Goal: Task Accomplishment & Management: Manage account settings

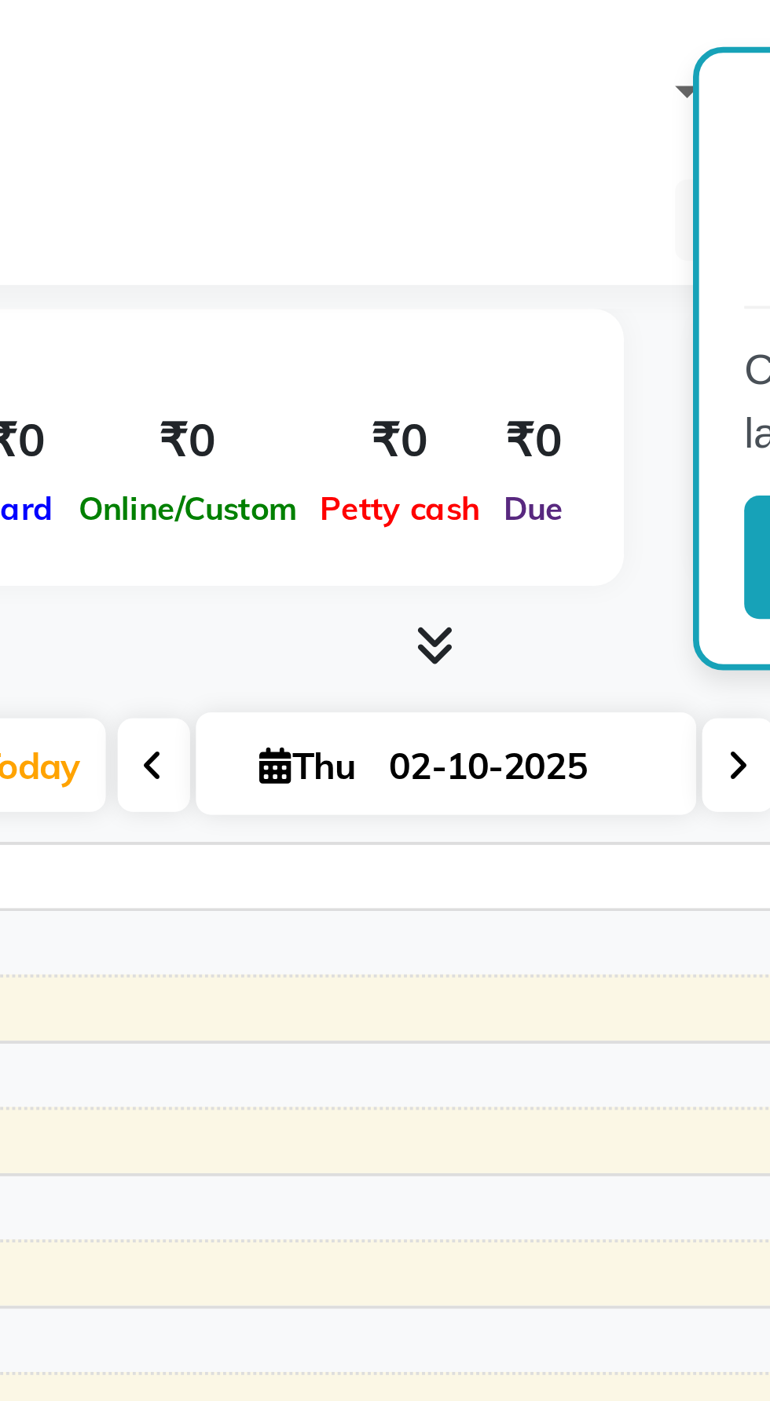
select select "en"
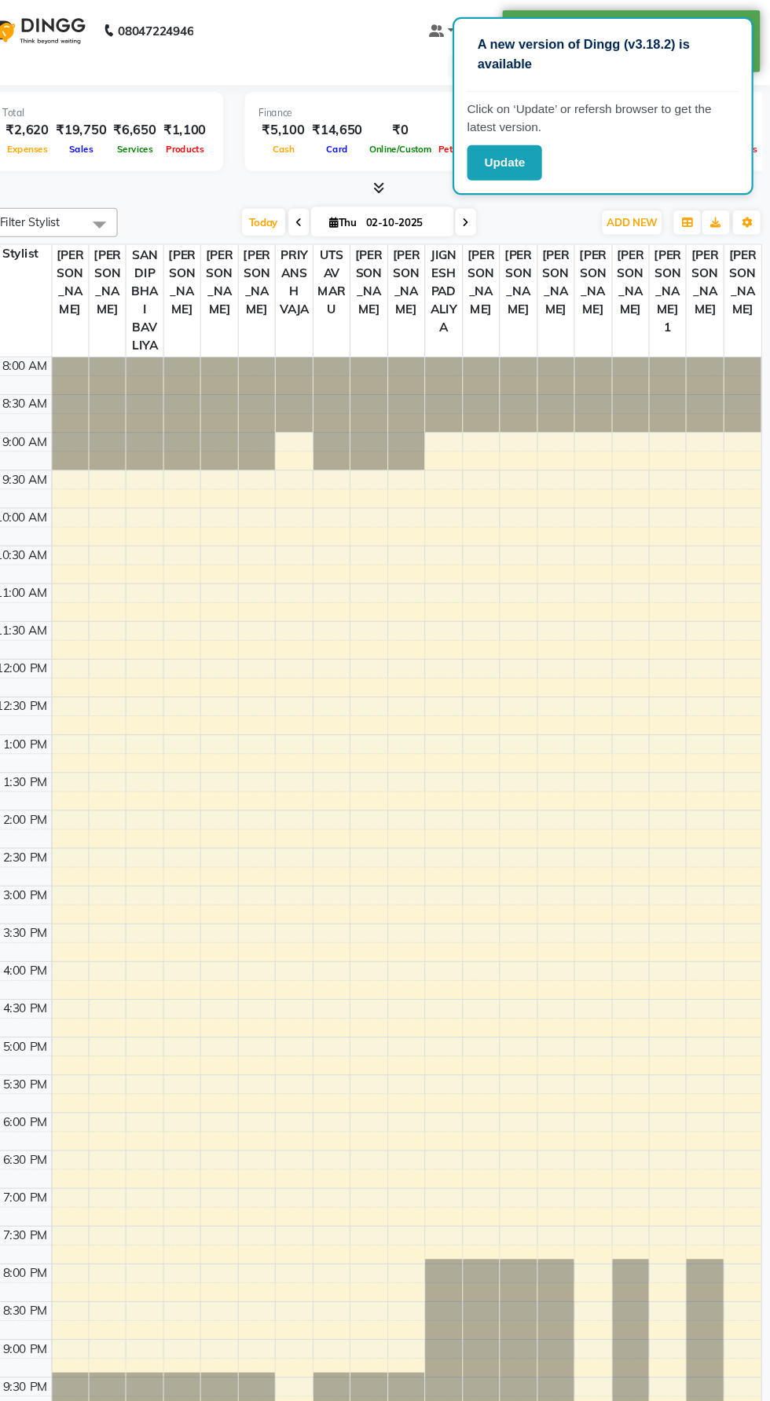
scroll to position [0, 1]
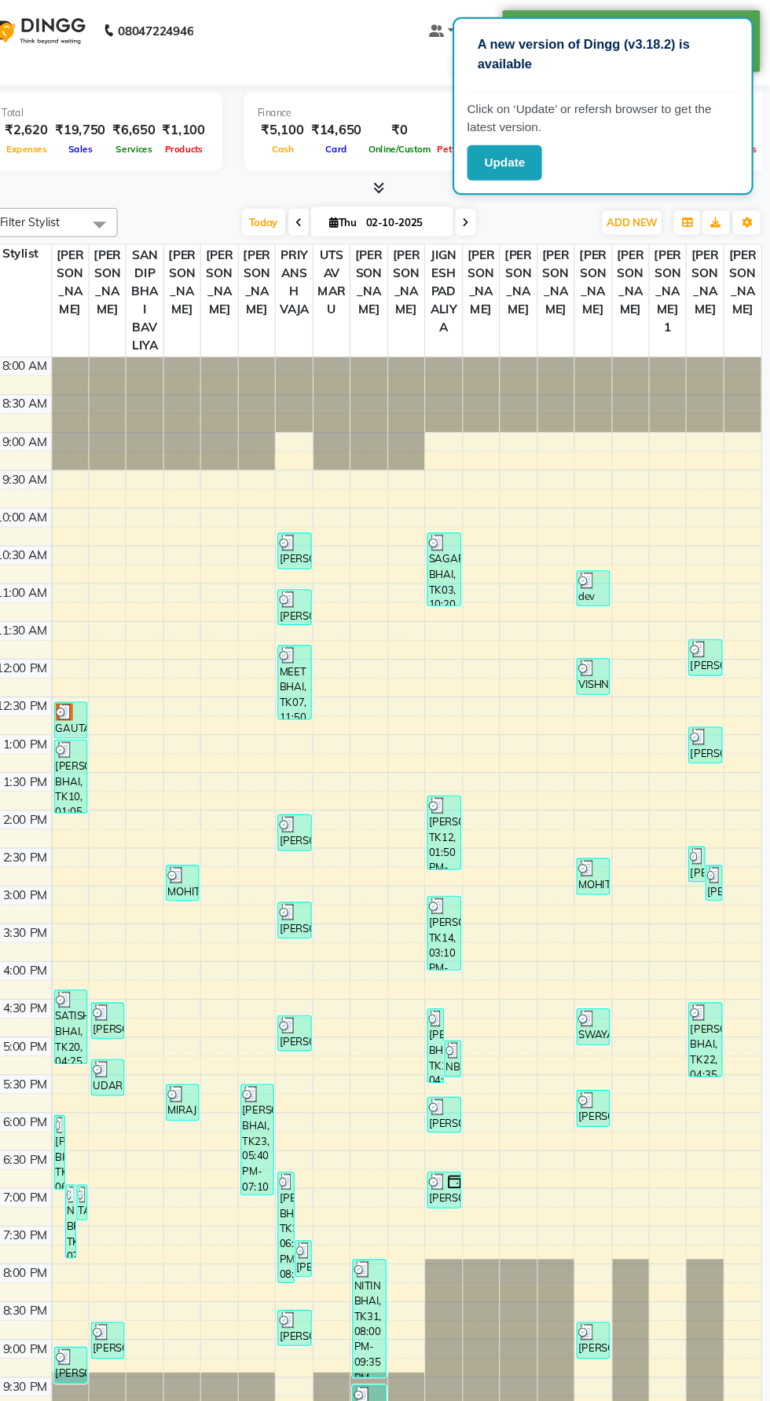
click at [57, 350] on td at bounding box center [84, 351] width 57 height 17
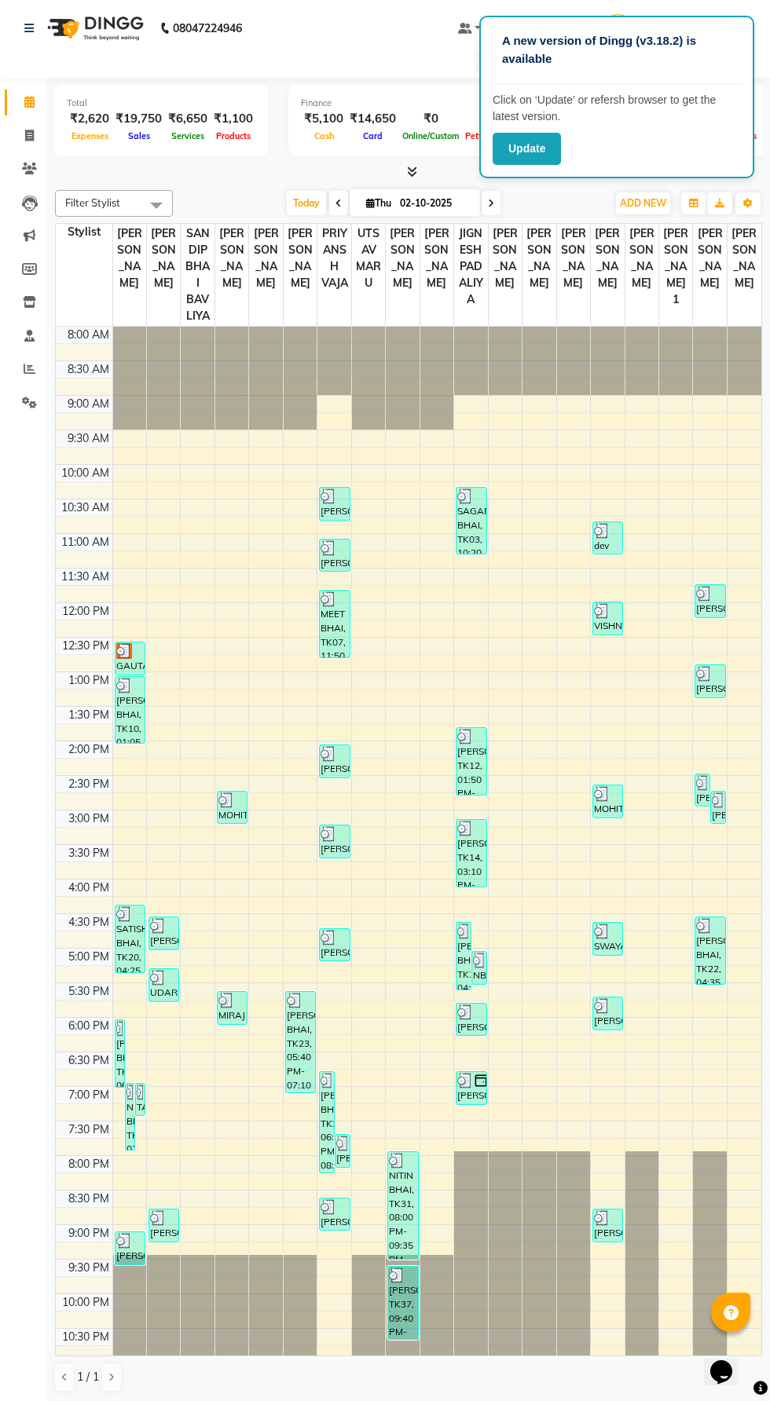
click at [525, 148] on button "Update" at bounding box center [526, 149] width 68 height 32
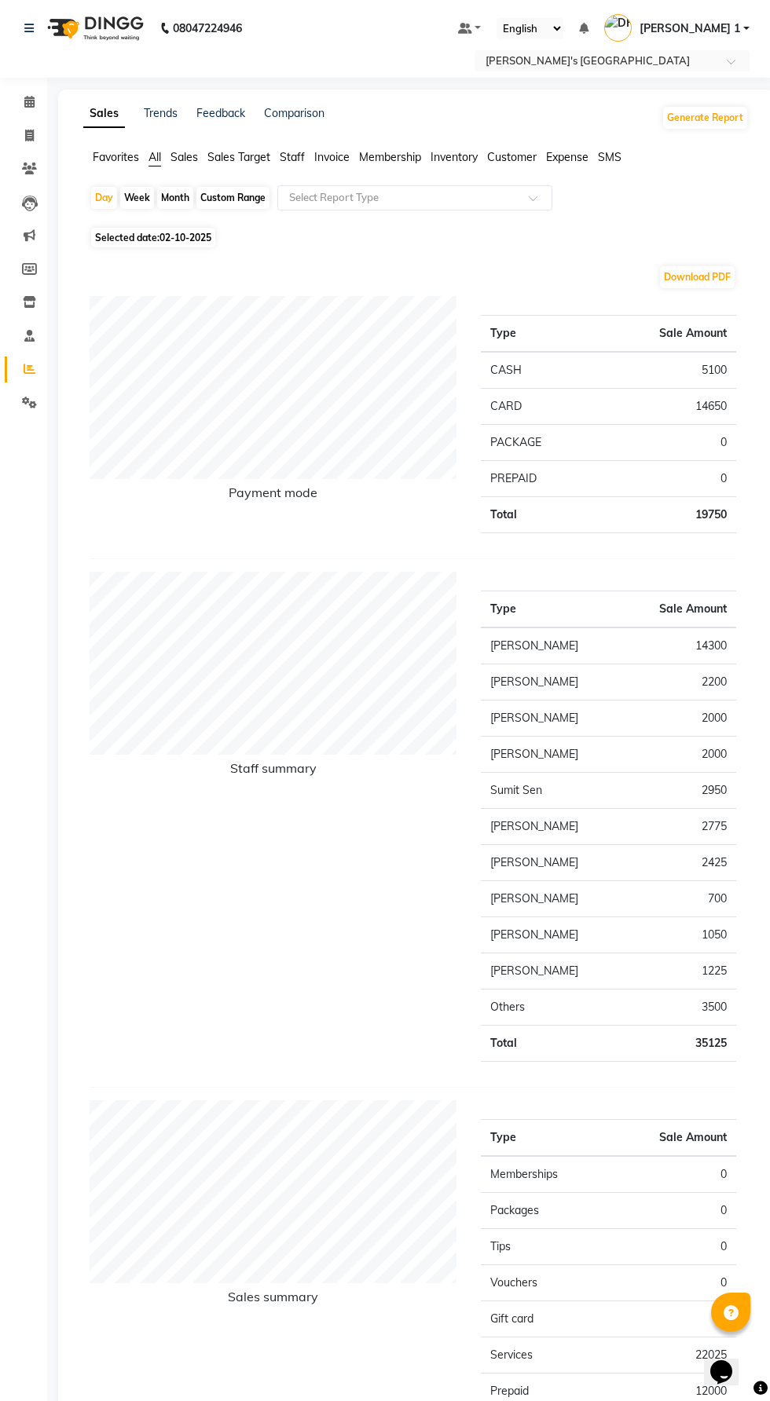
click at [284, 160] on span "Staff" at bounding box center [292, 157] width 25 height 14
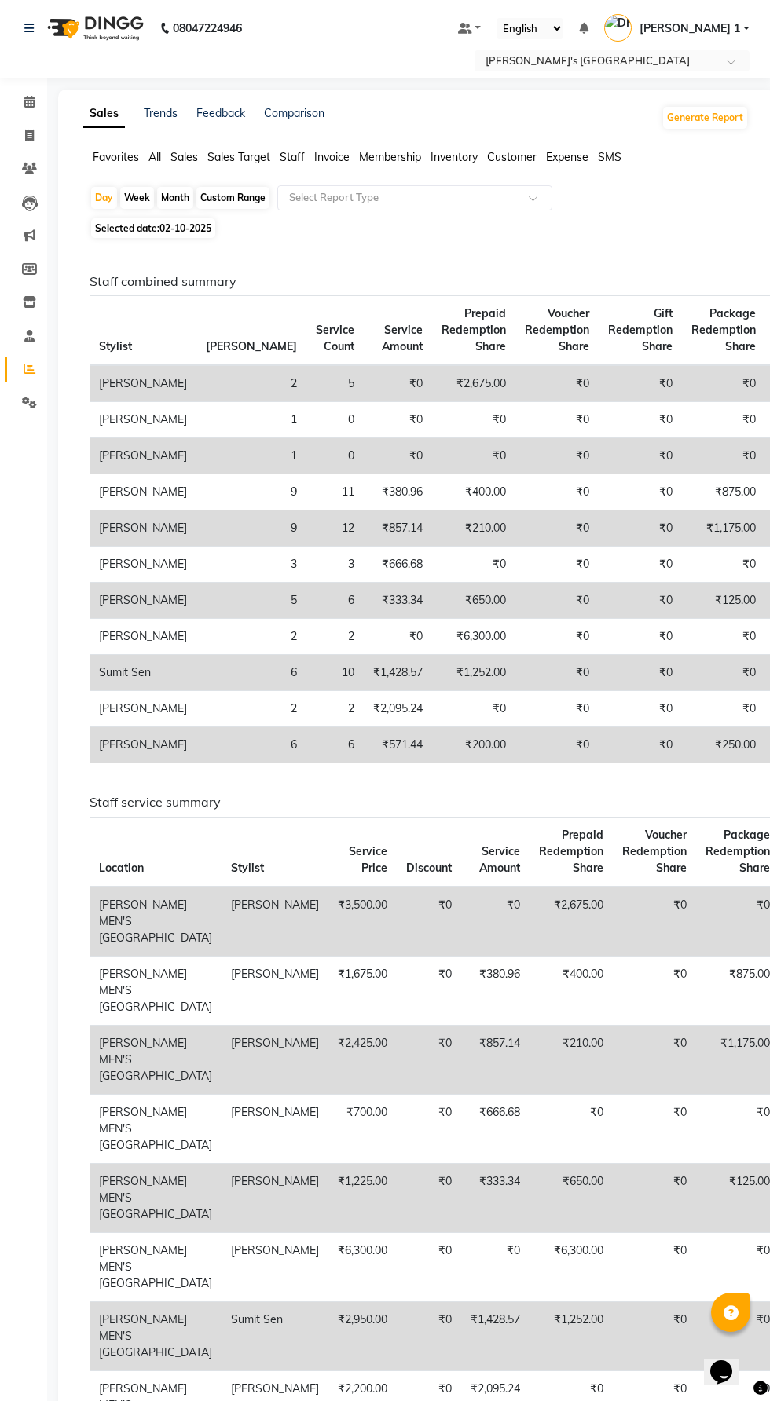
click at [330, 197] on input "text" at bounding box center [399, 198] width 226 height 16
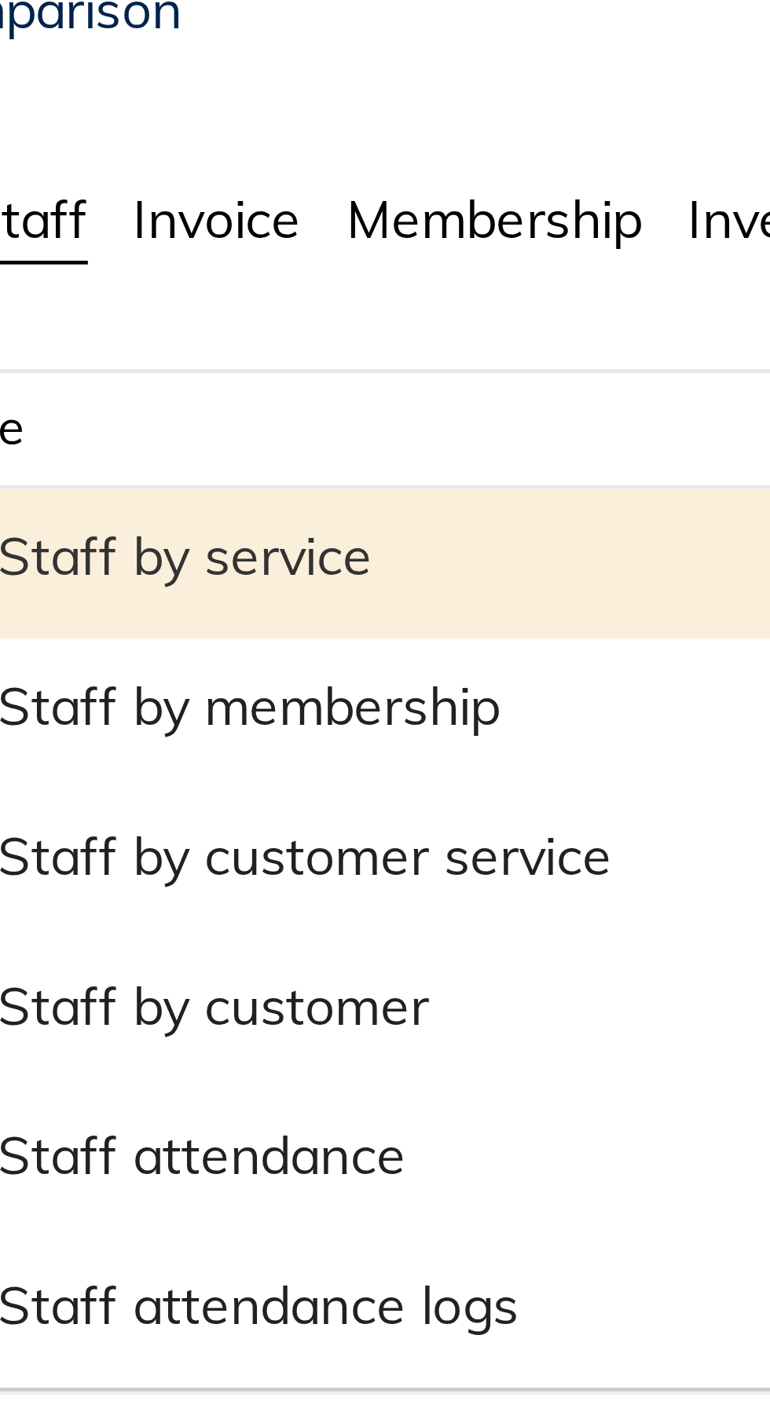
type input "er"
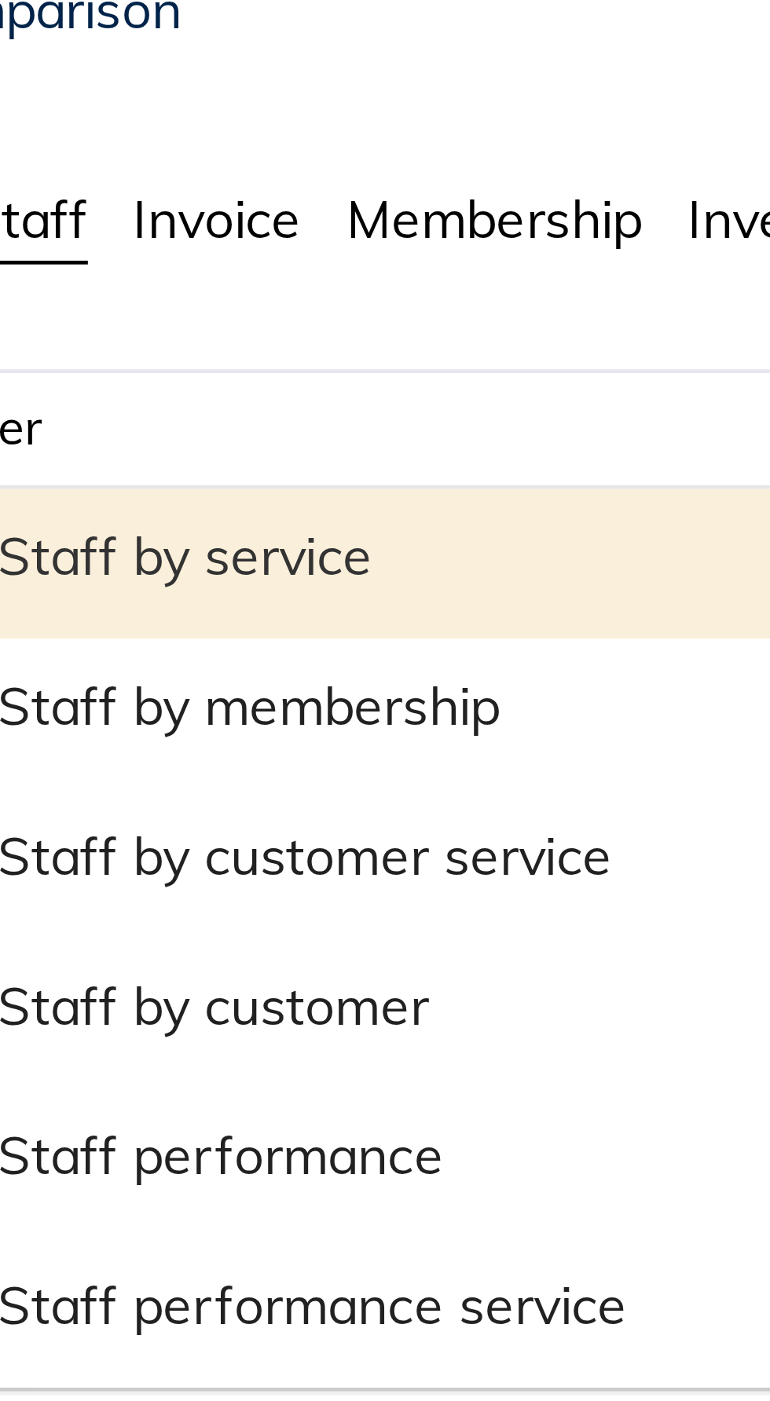
click at [314, 235] on div "Staff by service" at bounding box center [414, 229] width 273 height 31
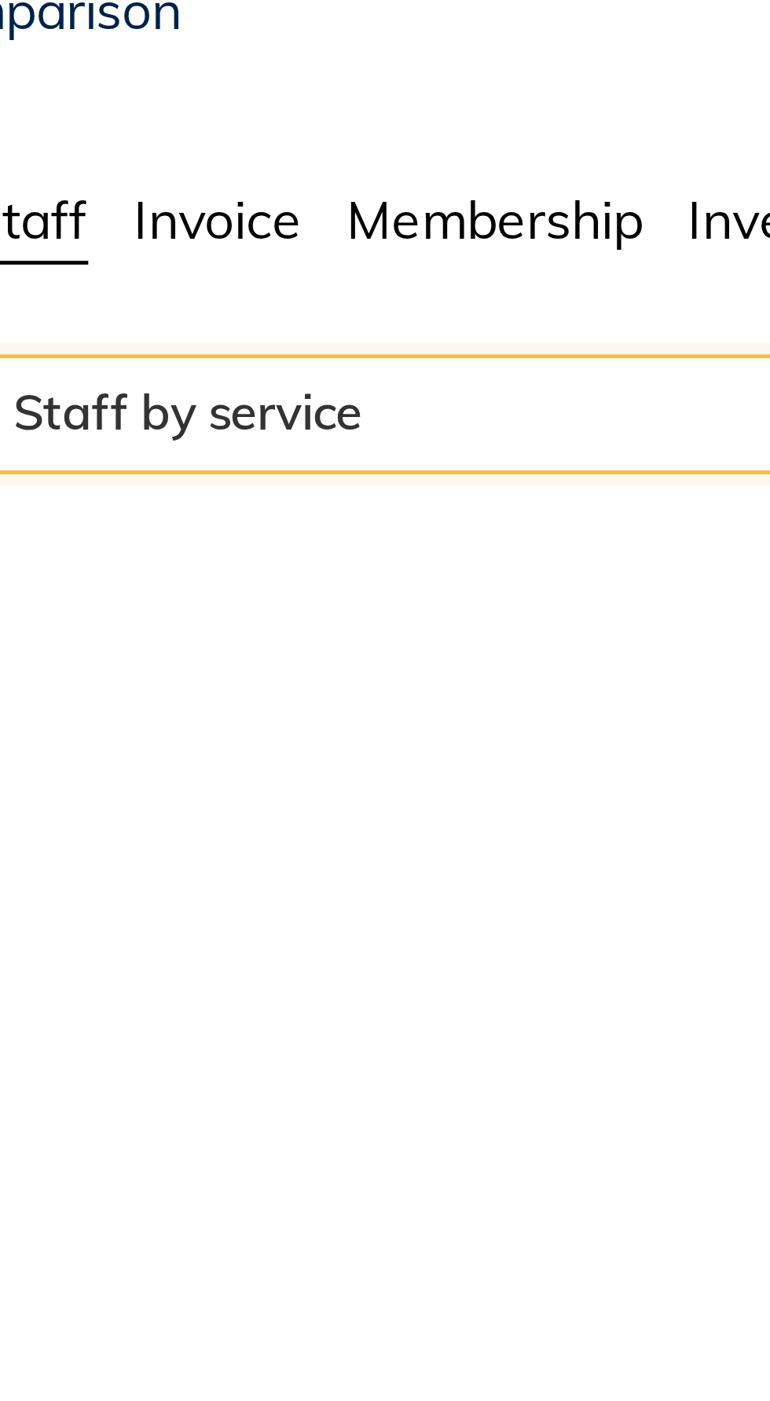
select select "full_report"
select select "csv"
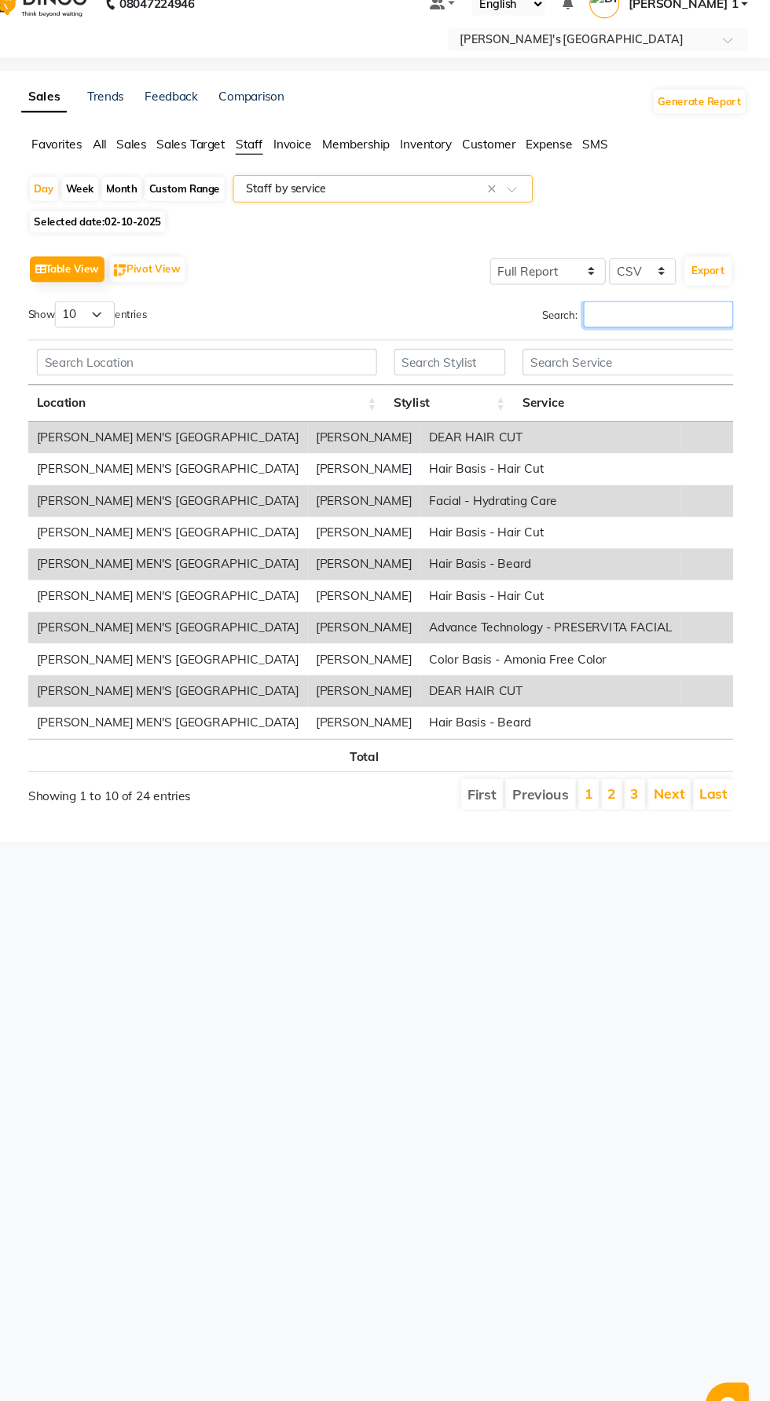
click at [610, 311] on input "Search:" at bounding box center [667, 313] width 137 height 24
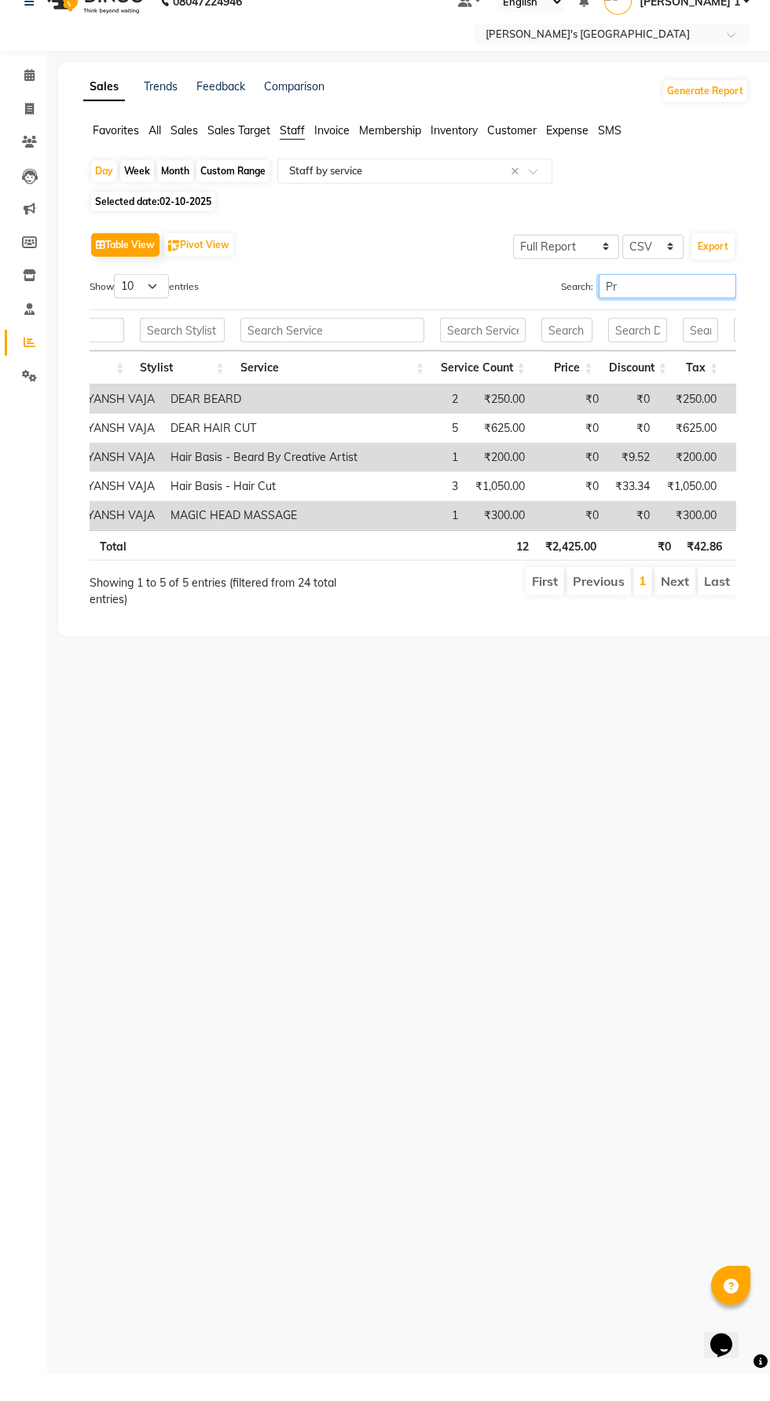
type input "P"
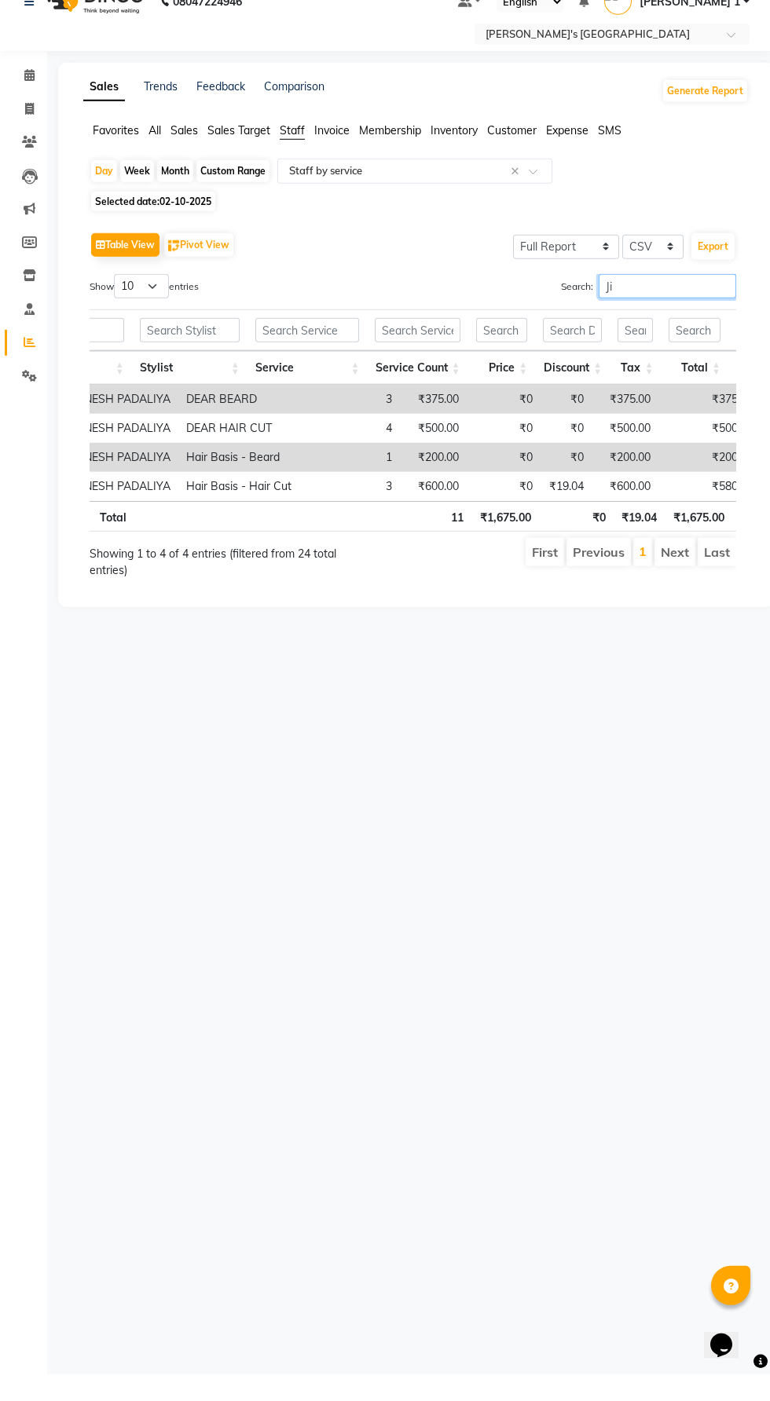
type input "J"
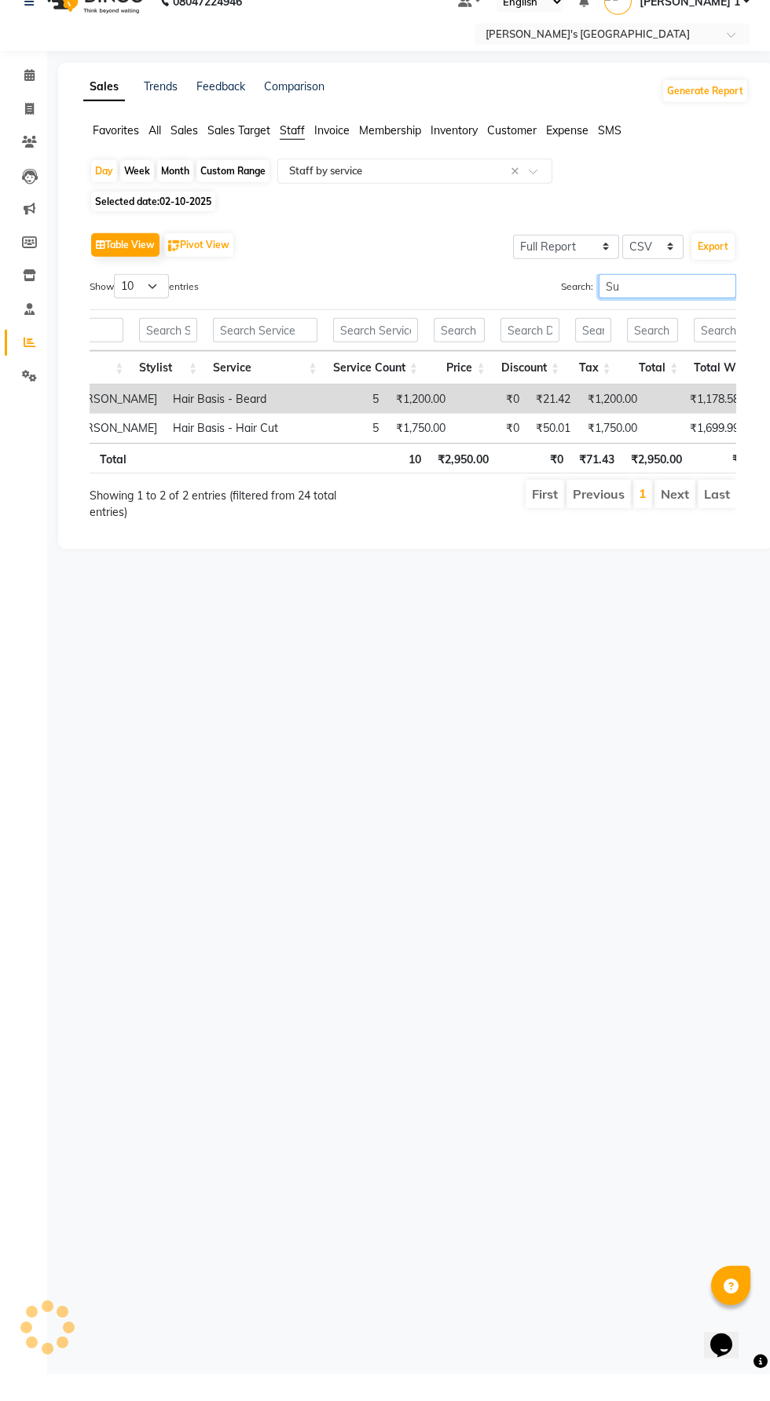
type input "S"
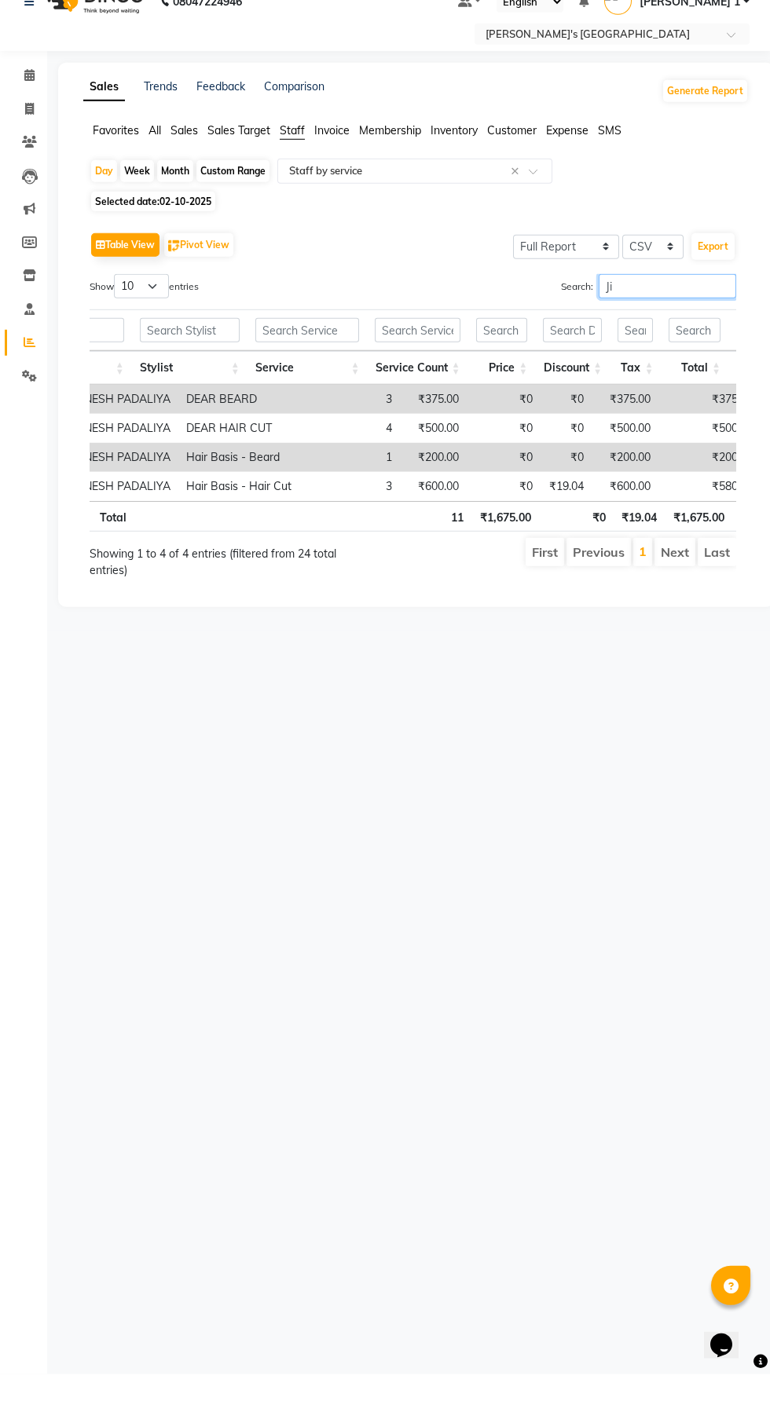
type input "Jig"
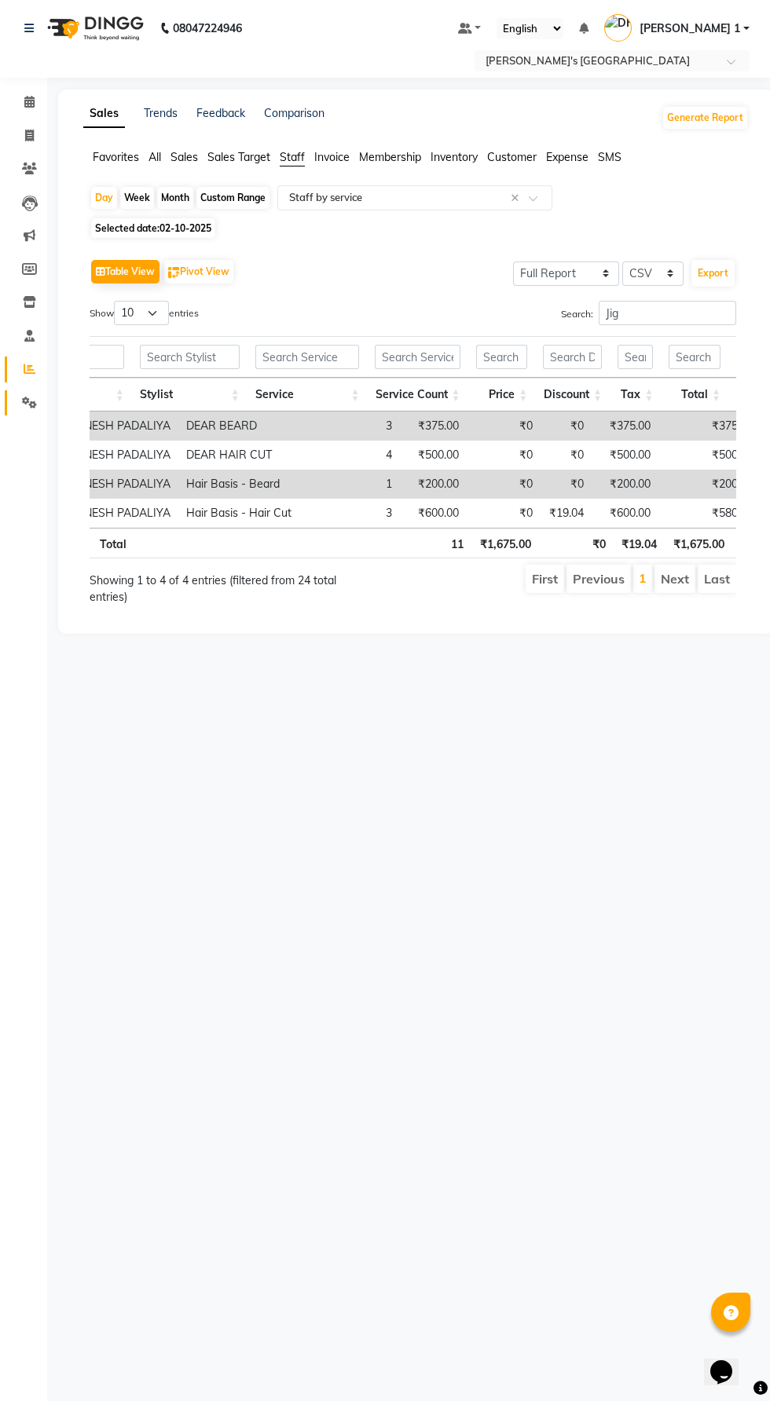
click at [28, 402] on icon at bounding box center [29, 403] width 15 height 12
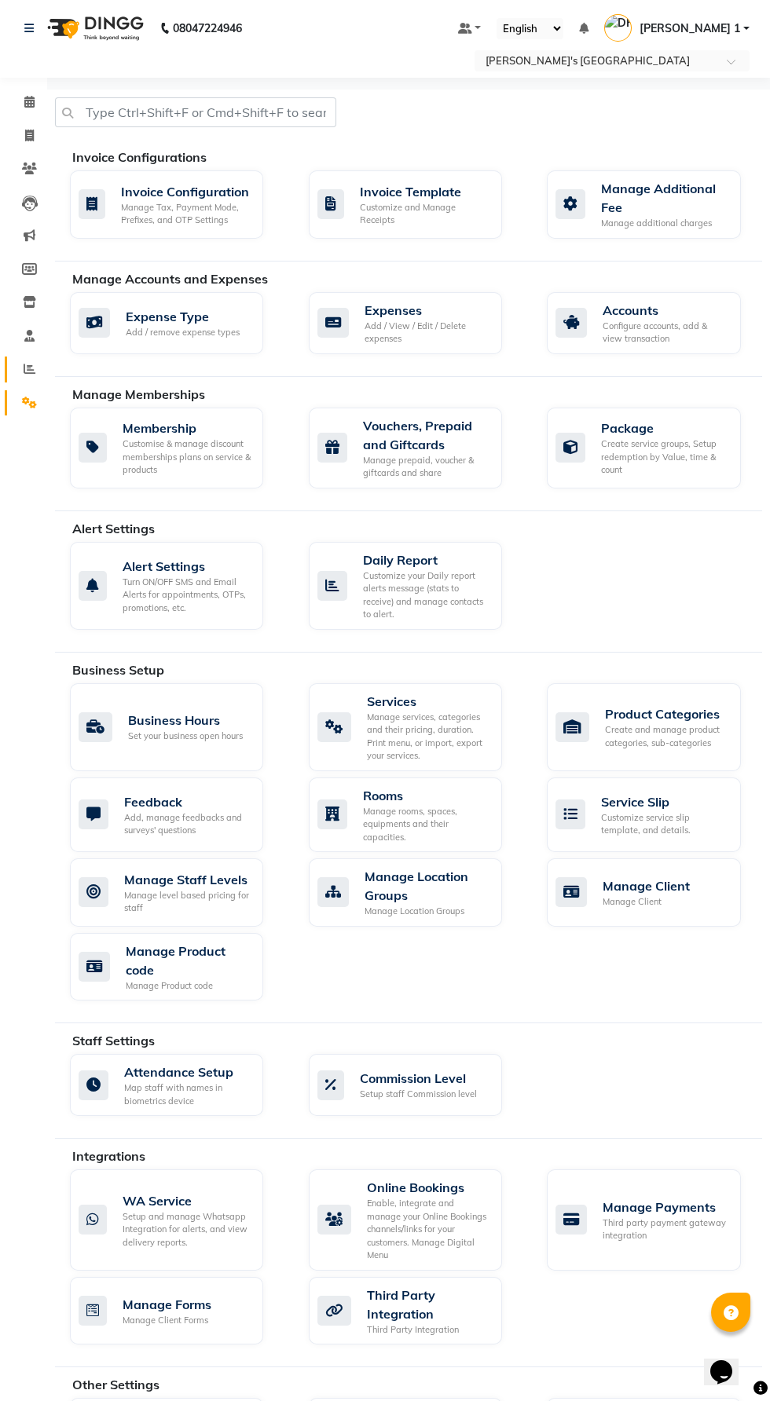
click at [35, 369] on span at bounding box center [29, 370] width 27 height 18
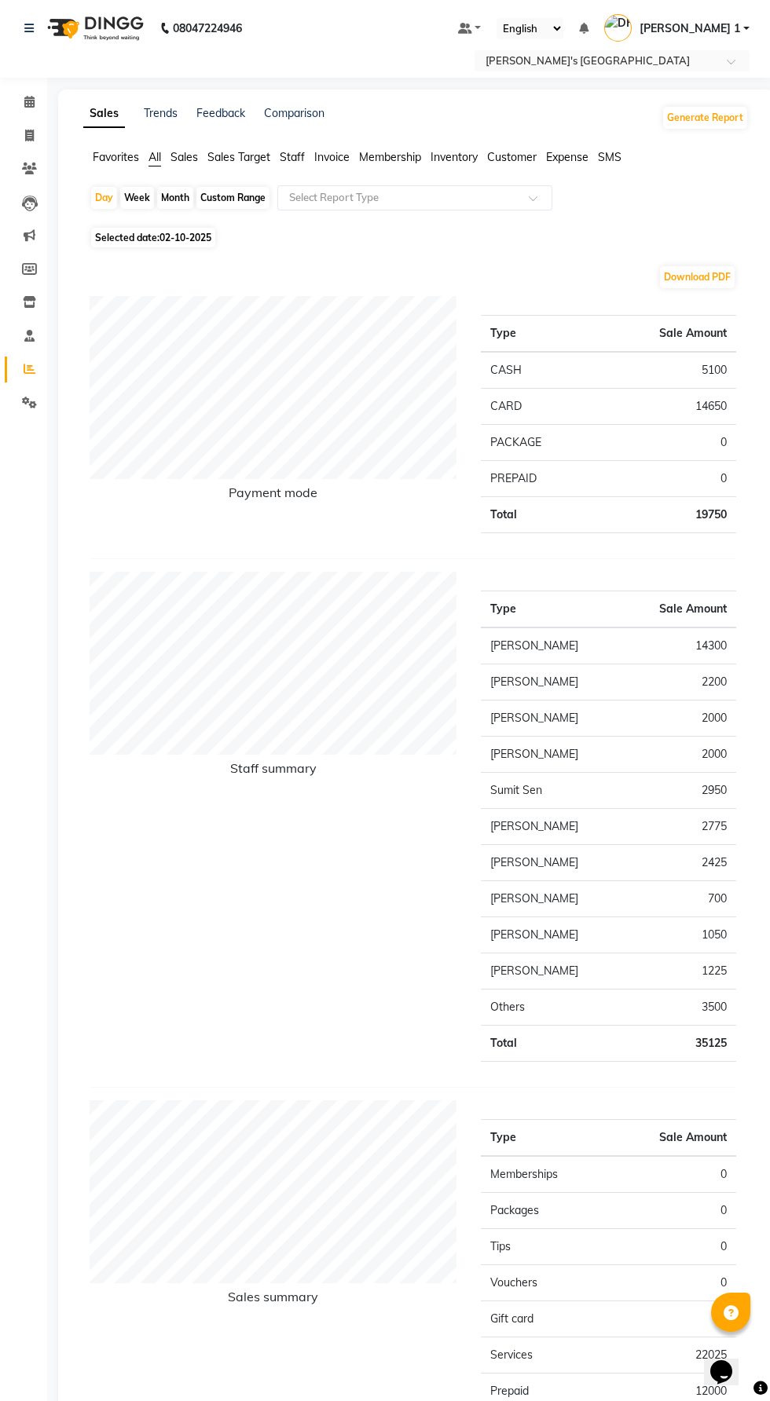
click at [229, 203] on div "Custom Range" at bounding box center [232, 198] width 73 height 22
select select "10"
select select "2025"
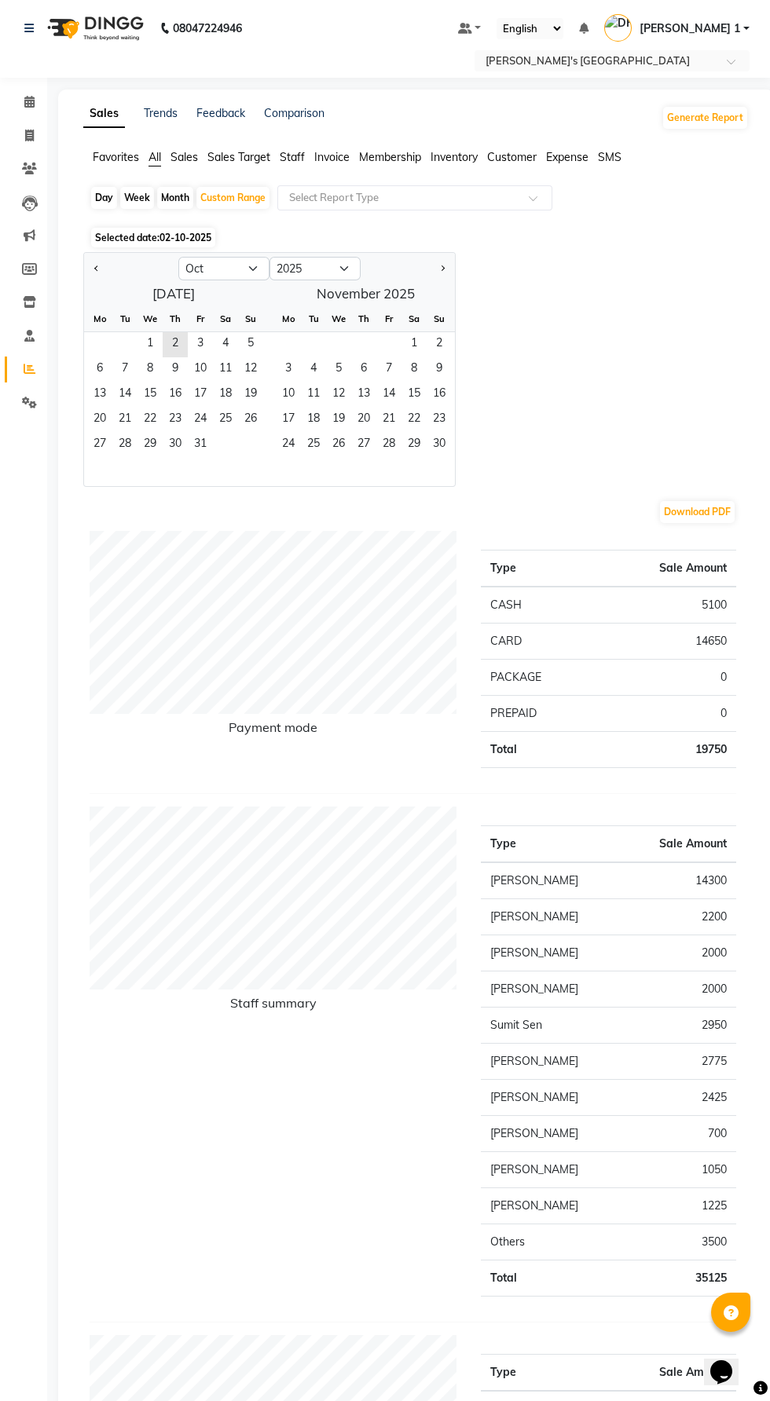
click at [167, 339] on span "2" at bounding box center [175, 344] width 25 height 25
click at [157, 362] on span "8" at bounding box center [149, 369] width 25 height 25
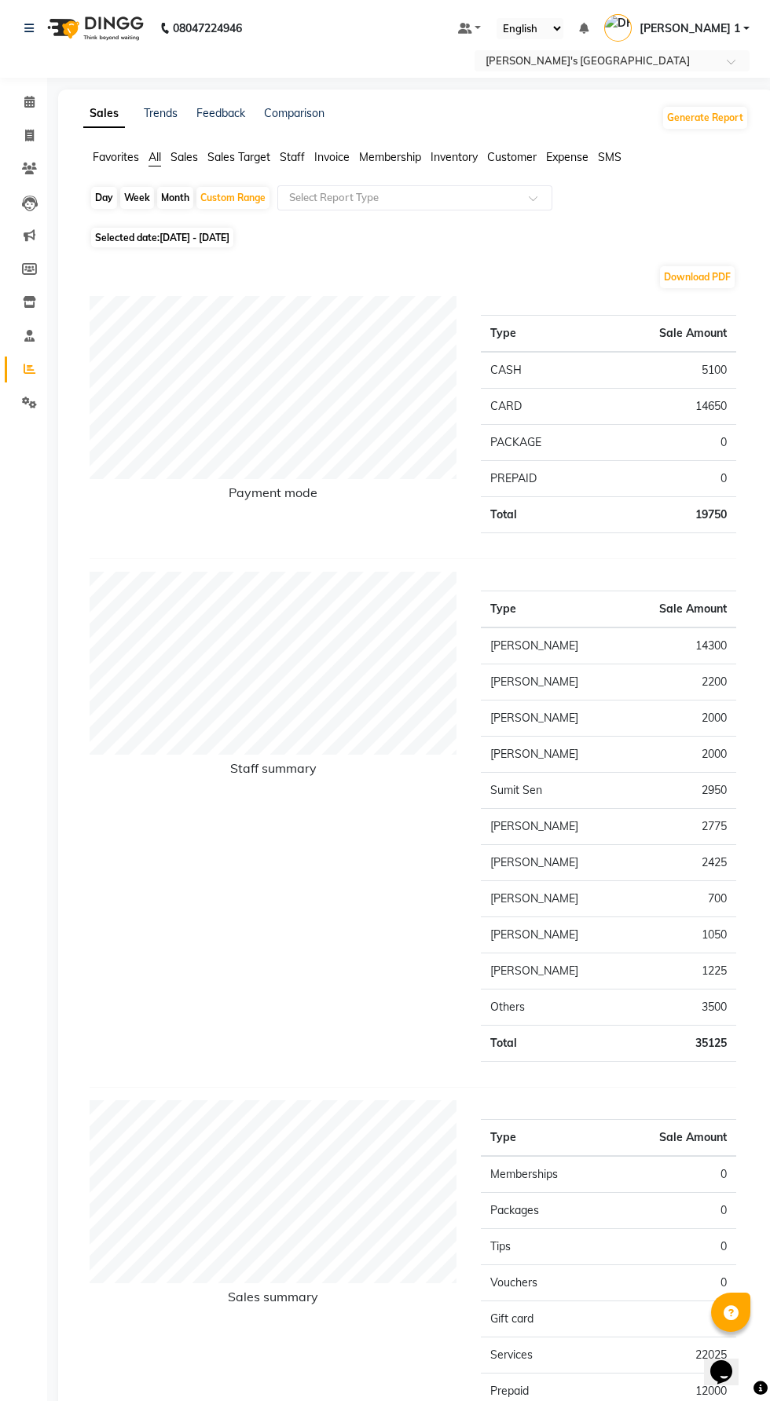
click at [125, 242] on span "Selected date: 02-10-2025 - 08-10-2025" at bounding box center [162, 238] width 142 height 20
select select "10"
select select "2025"
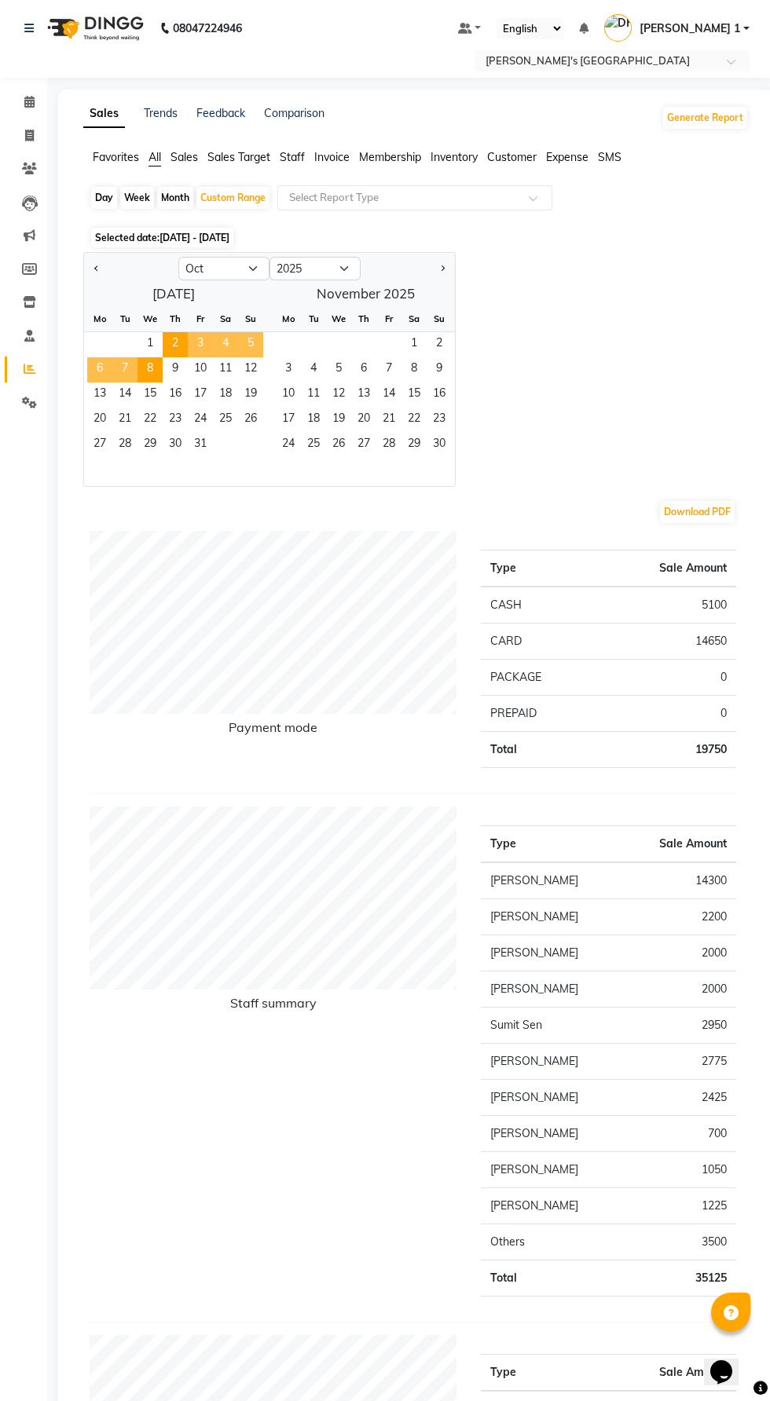
click at [148, 346] on span "1" at bounding box center [149, 344] width 25 height 25
click at [172, 375] on span "9" at bounding box center [175, 369] width 25 height 25
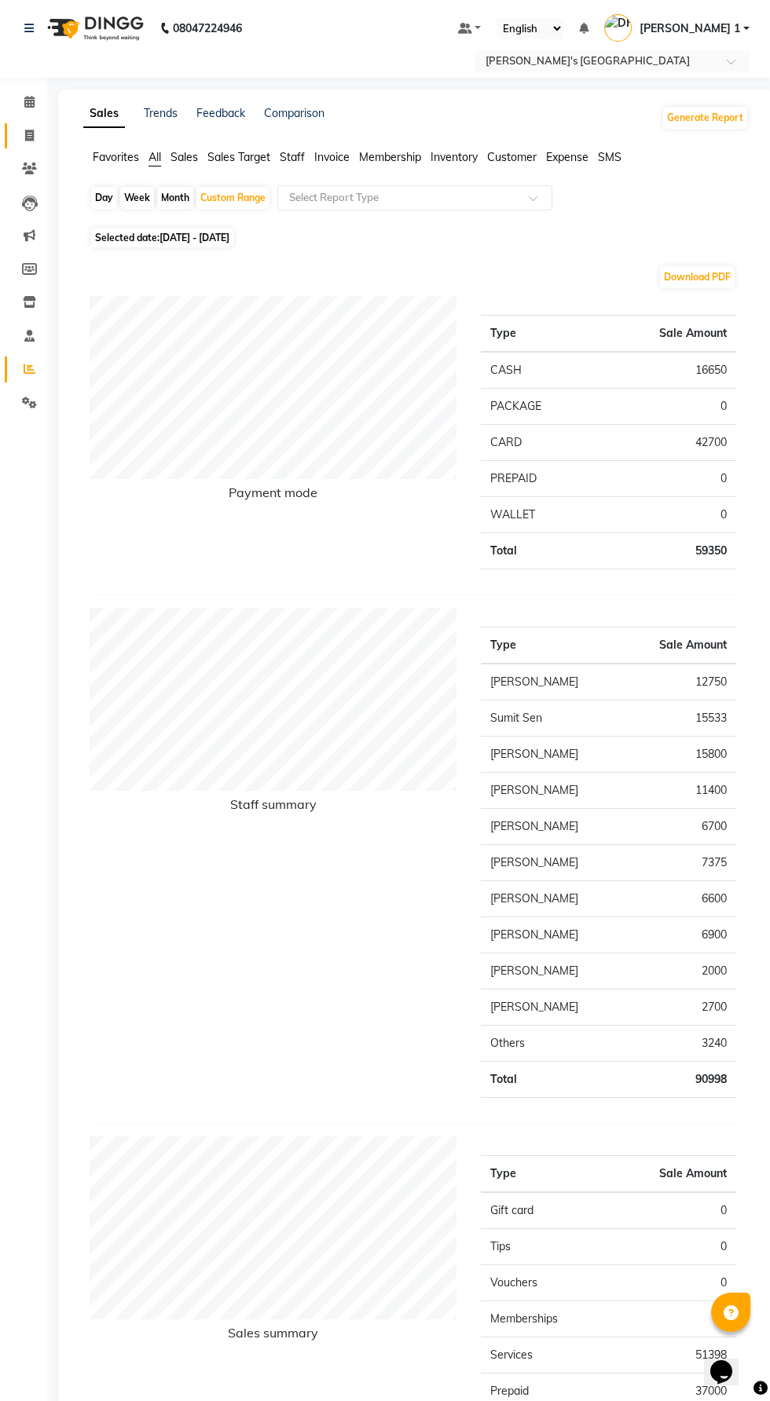
click at [35, 135] on span at bounding box center [29, 136] width 27 height 18
select select "6233"
select select "service"
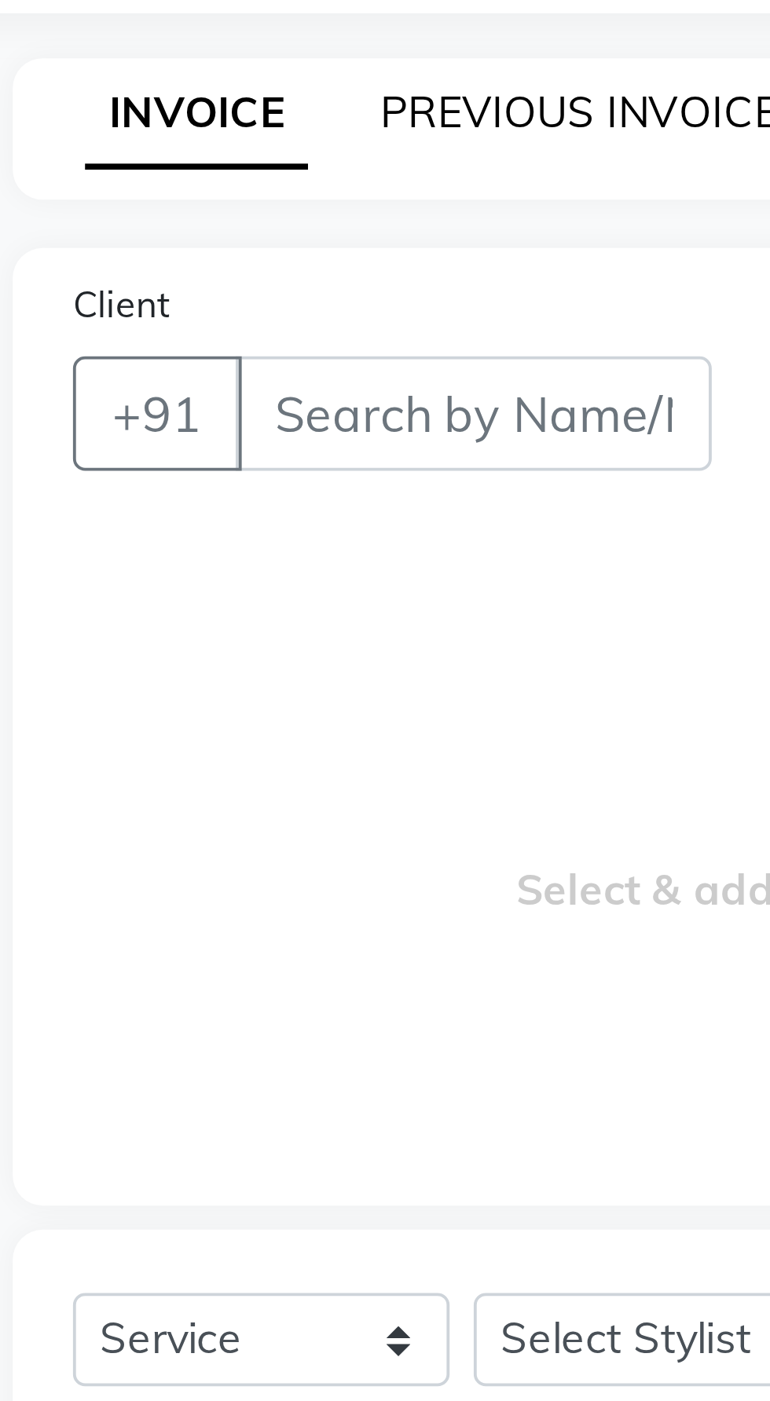
click at [175, 110] on link "PREVIOUS INVOICES" at bounding box center [206, 104] width 111 height 14
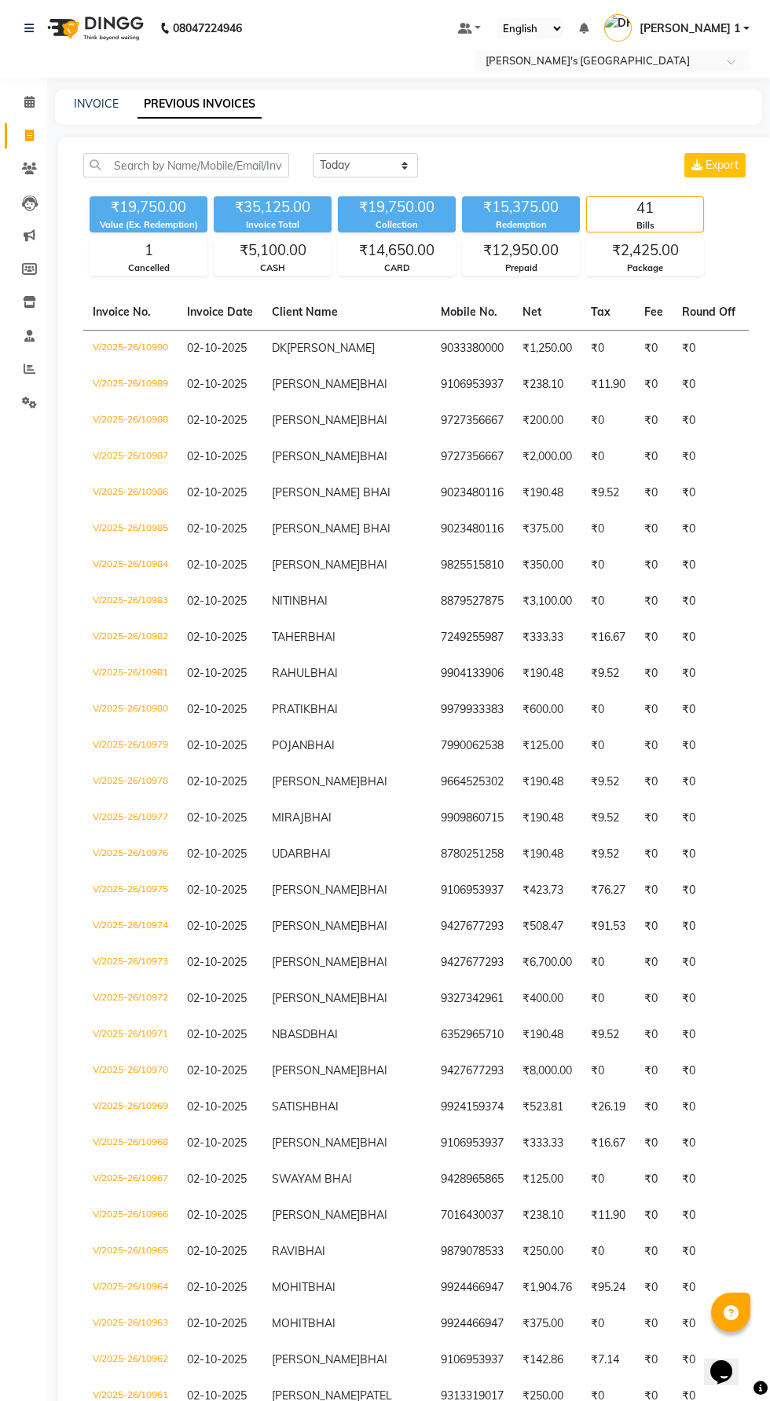
click at [672, 434] on td "₹0" at bounding box center [708, 421] width 72 height 36
click at [672, 507] on td "₹0" at bounding box center [708, 493] width 72 height 36
click at [672, 547] on td "₹0" at bounding box center [708, 529] width 72 height 36
click at [635, 584] on td "₹0" at bounding box center [654, 565] width 38 height 36
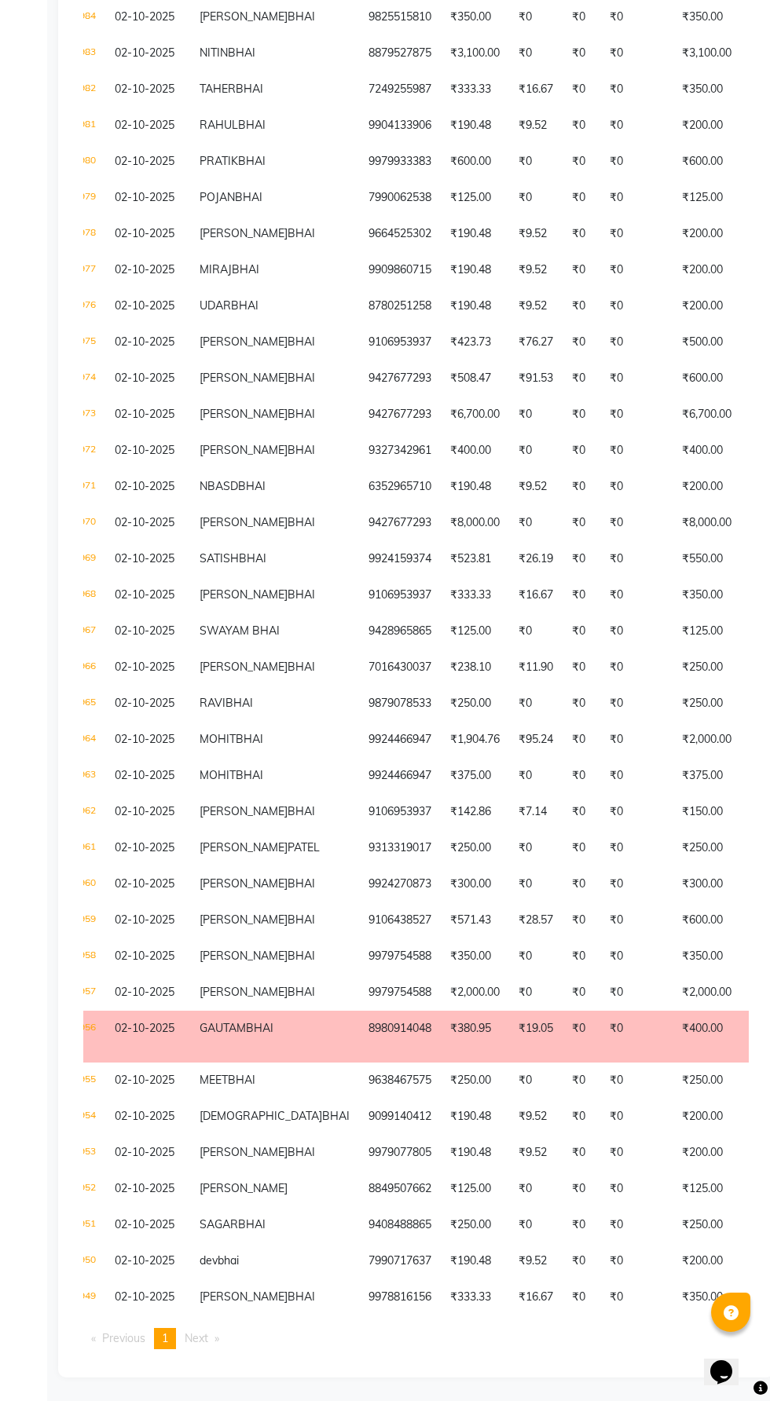
scroll to position [0, 75]
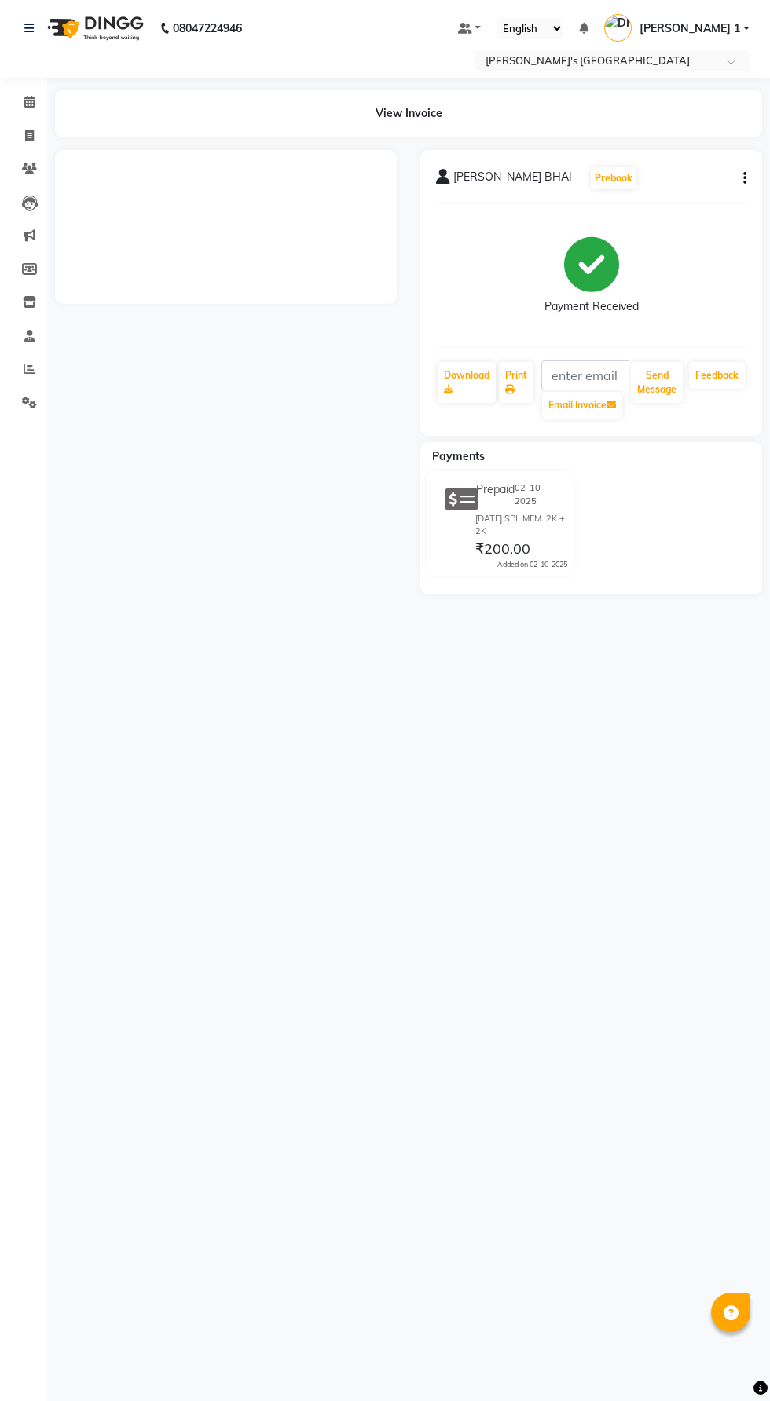
click at [741, 178] on button "button" at bounding box center [741, 178] width 9 height 16
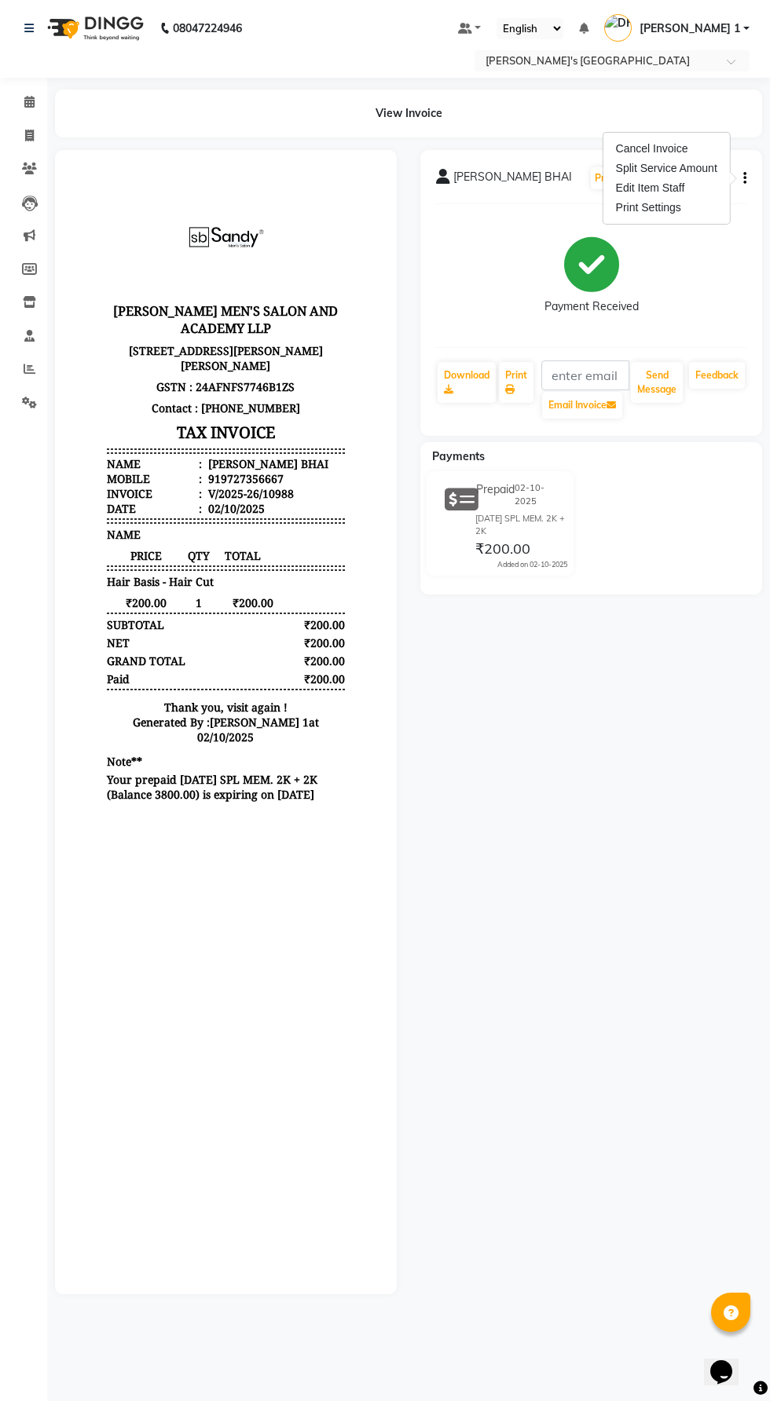
click at [688, 174] on div "Split Service Amount" at bounding box center [667, 169] width 108 height 20
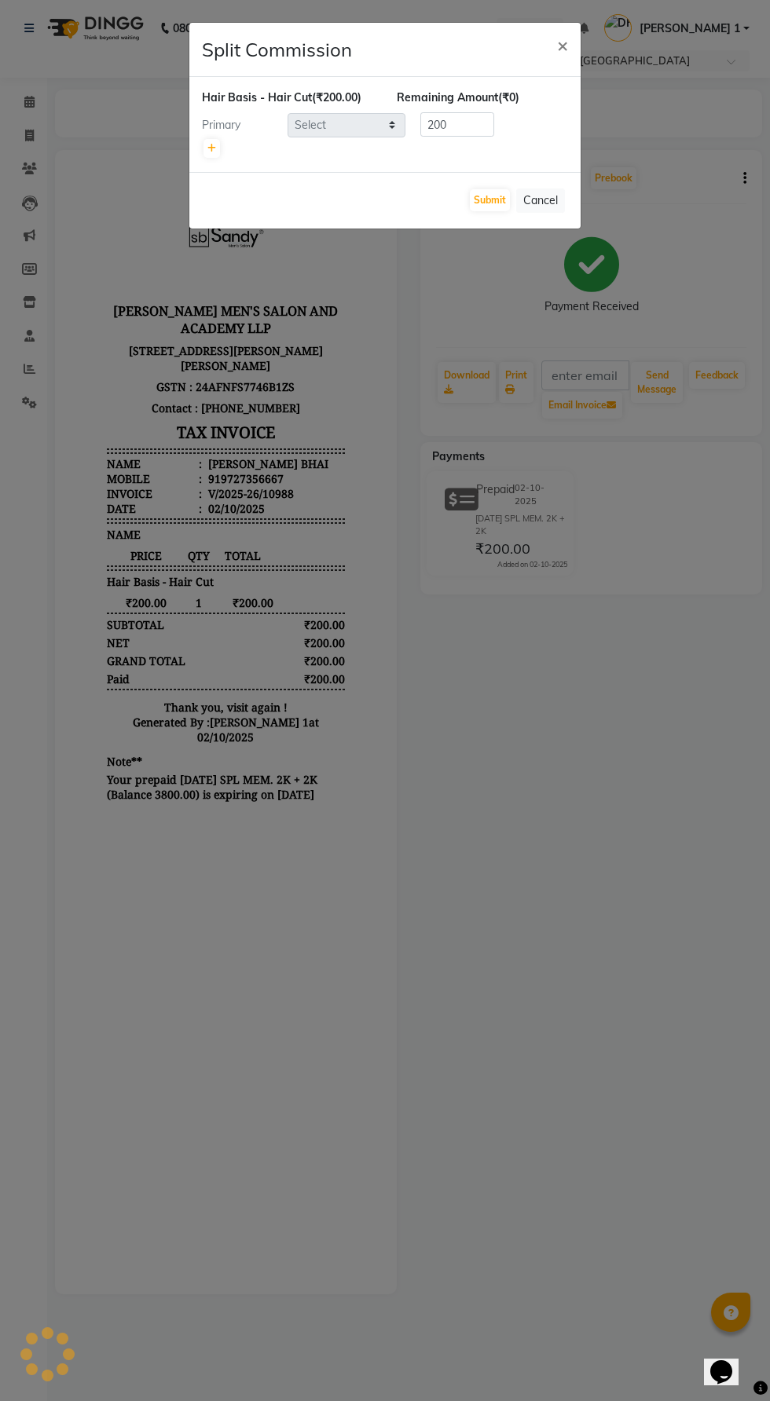
select select "86299"
click at [644, 1198] on ngb-modal-window "Split Commission × Hair Basis - Hair Cut (₹200.00) Remaining Amount (₹0) Primar…" at bounding box center [385, 700] width 770 height 1401
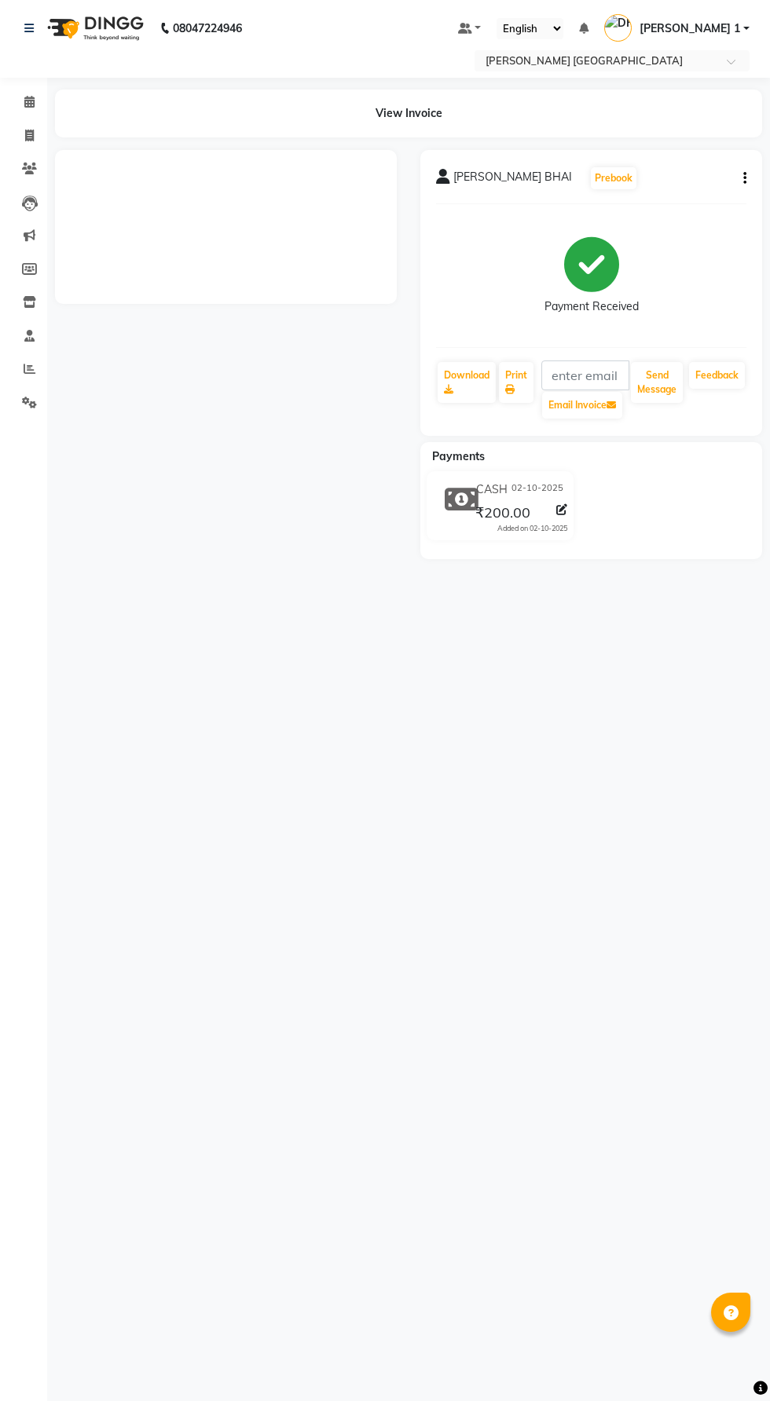
click at [741, 171] on button "button" at bounding box center [741, 178] width 9 height 16
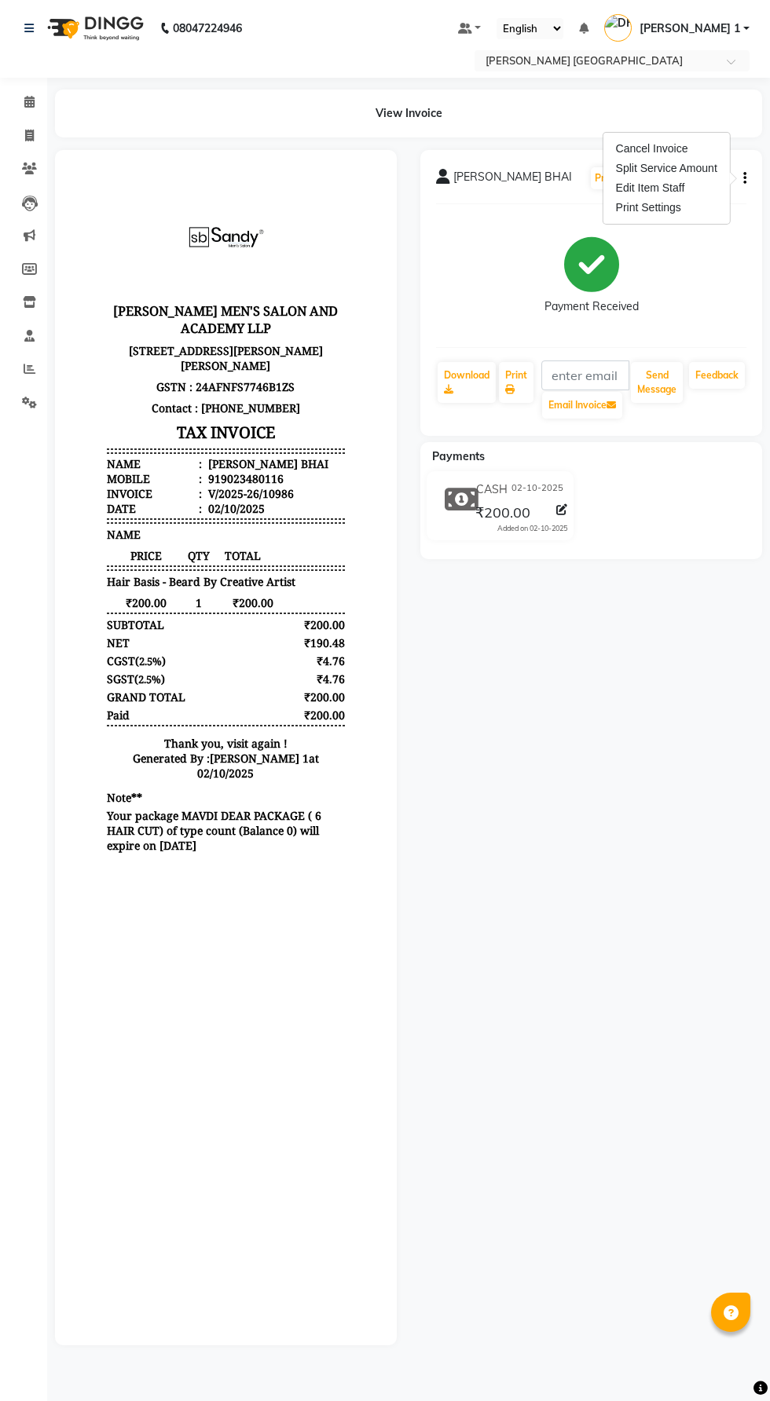
click at [687, 177] on div "Split Service Amount" at bounding box center [667, 169] width 108 height 20
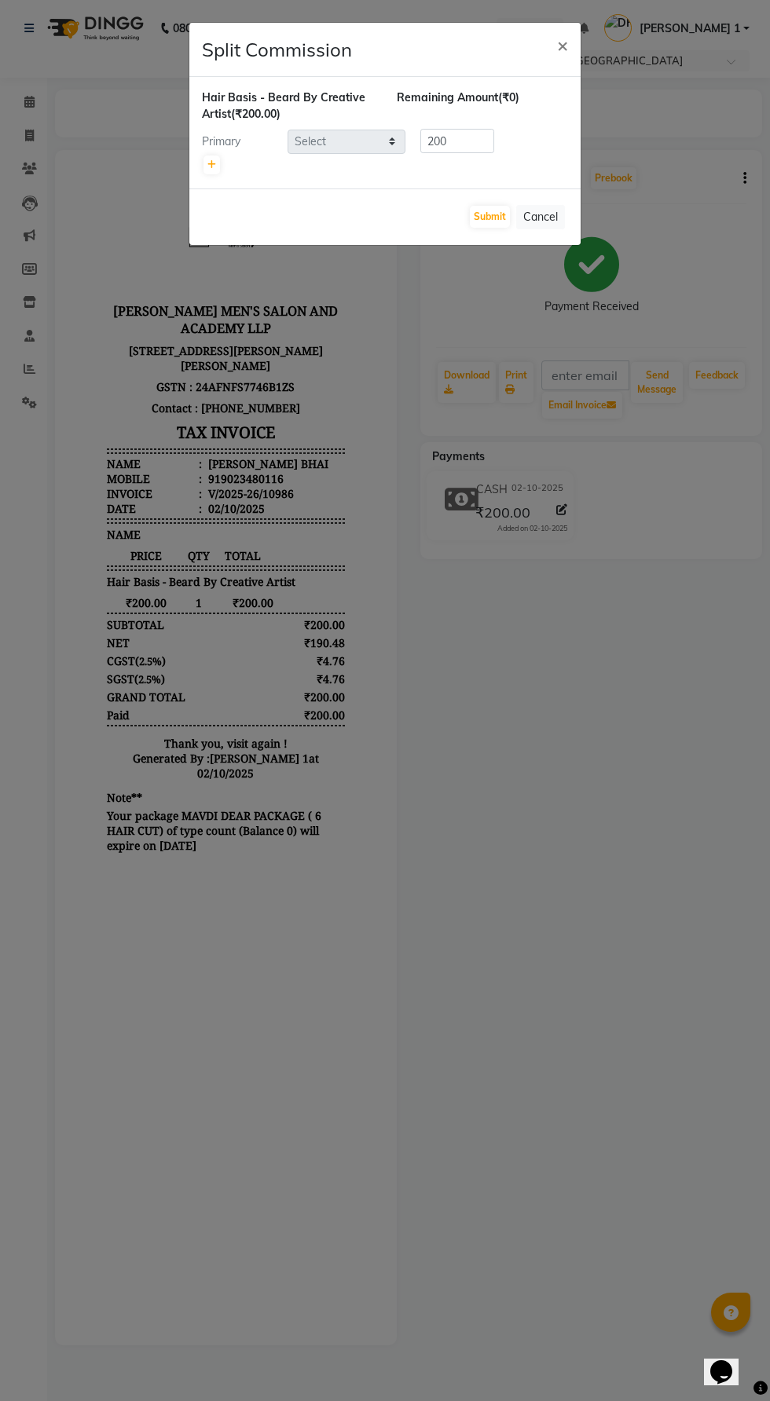
select select "61800"
click at [566, 1067] on ngb-modal-window "Split Commission × Hair Basis - Beard By Creative Artist (₹200.00) Remaining Am…" at bounding box center [385, 700] width 770 height 1401
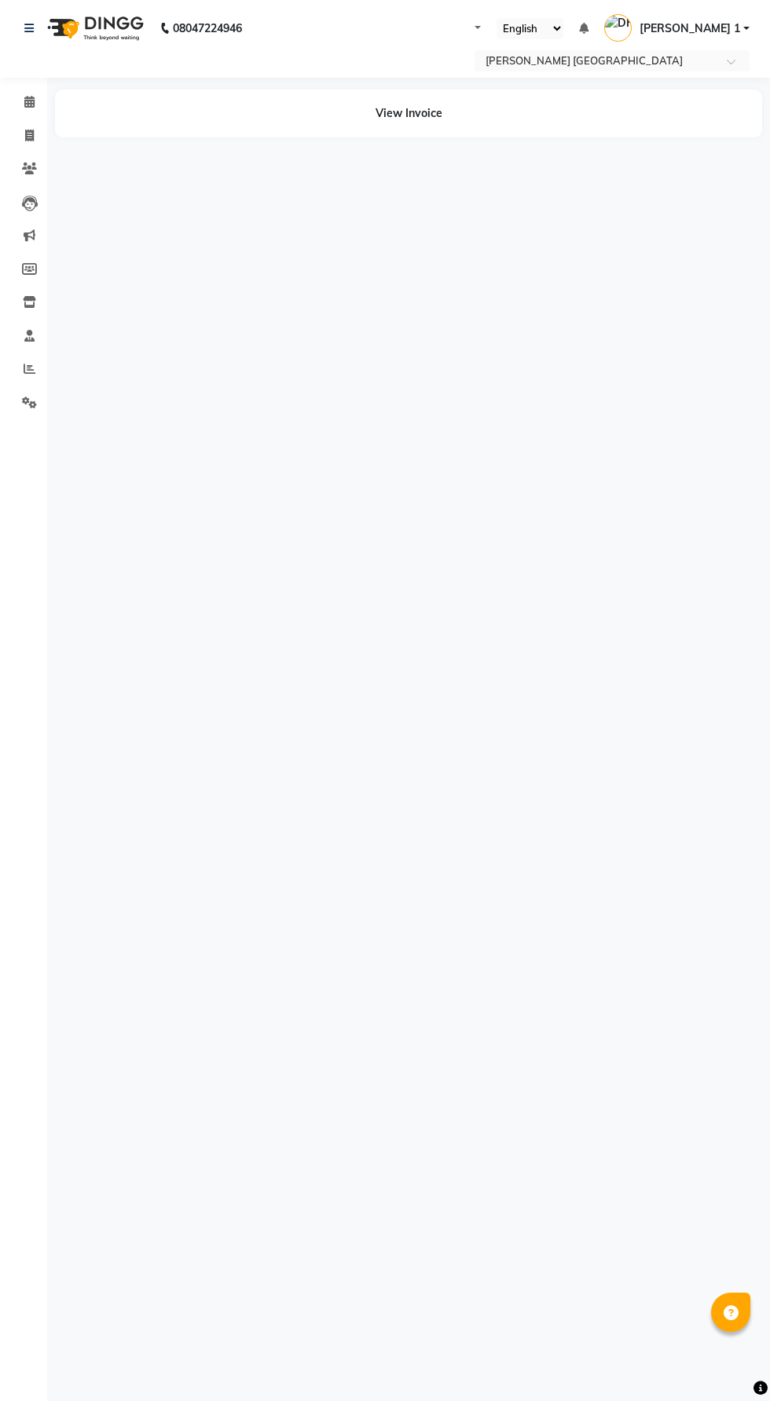
select select "en"
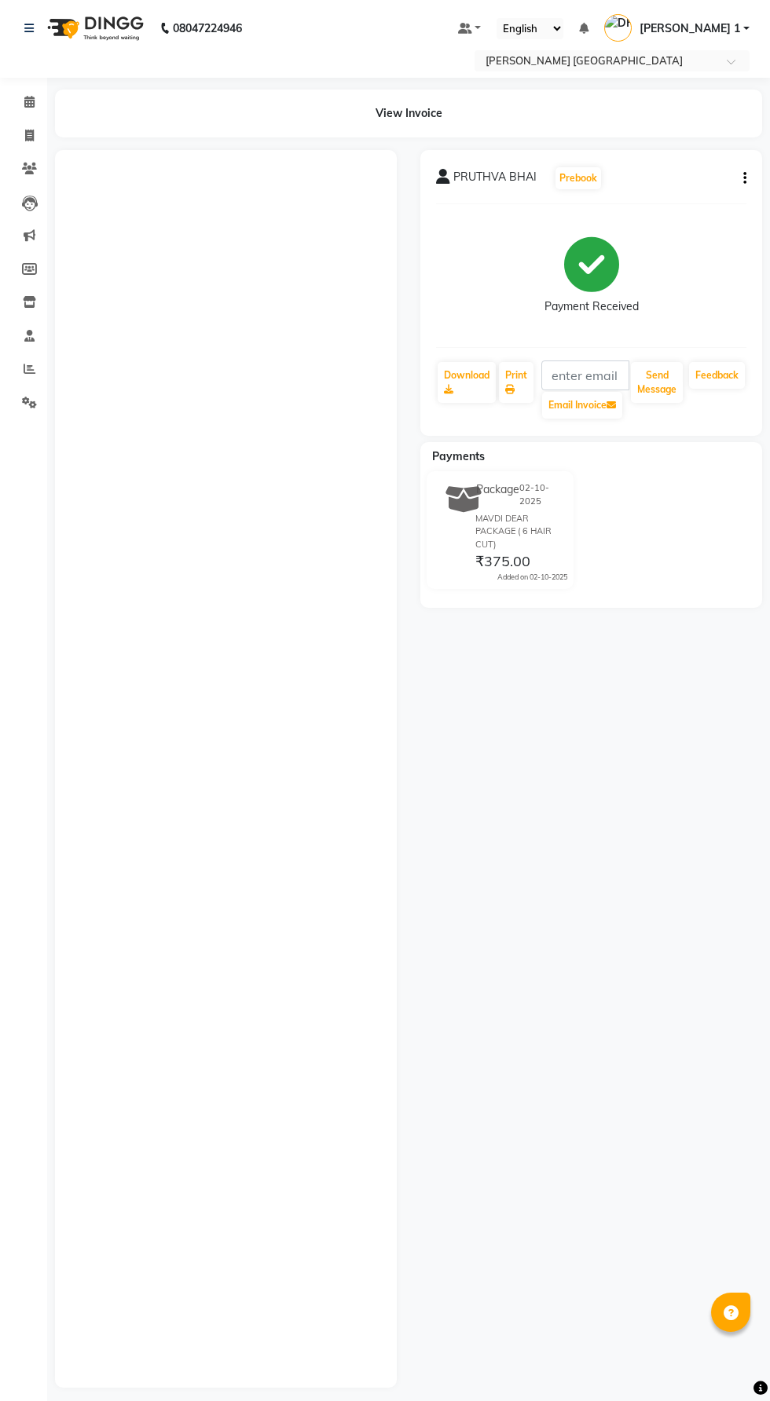
click at [738, 178] on button "button" at bounding box center [741, 178] width 9 height 16
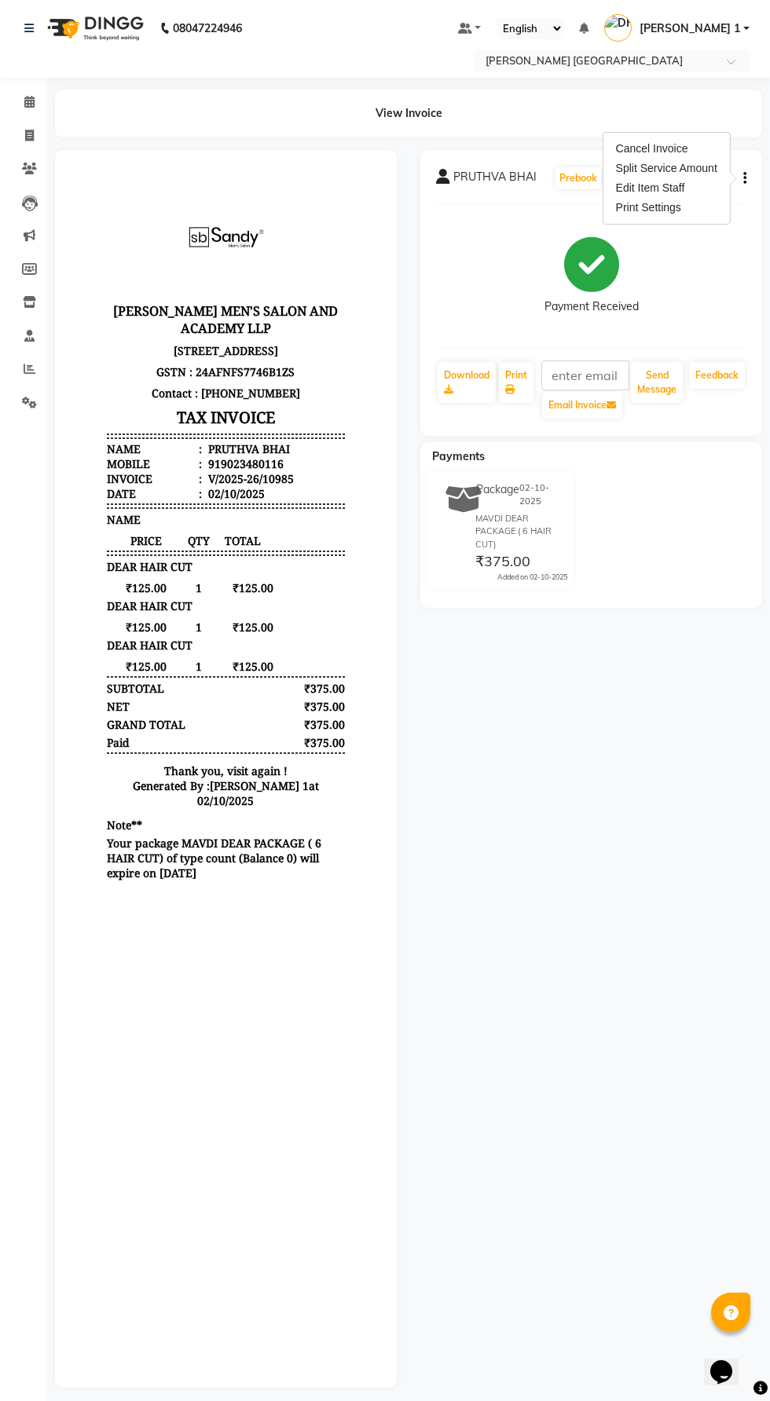
click at [687, 185] on div "Edit Item Staff" at bounding box center [667, 188] width 108 height 20
select select
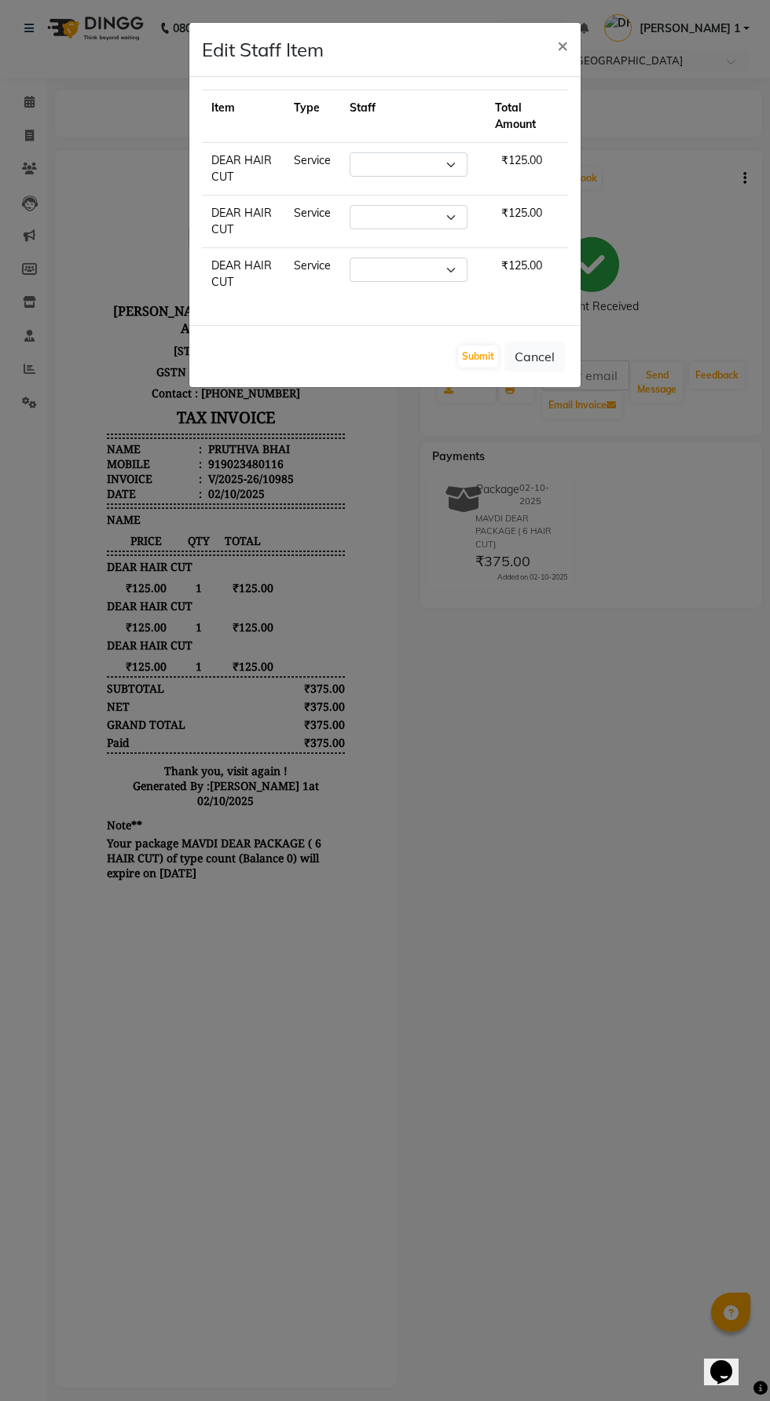
select select "61800"
click at [570, 1265] on ngb-modal-window "Edit Staff Item × Item Type Staff Total Amount DEAR HAIR CUT Service Select ADA…" at bounding box center [385, 700] width 770 height 1401
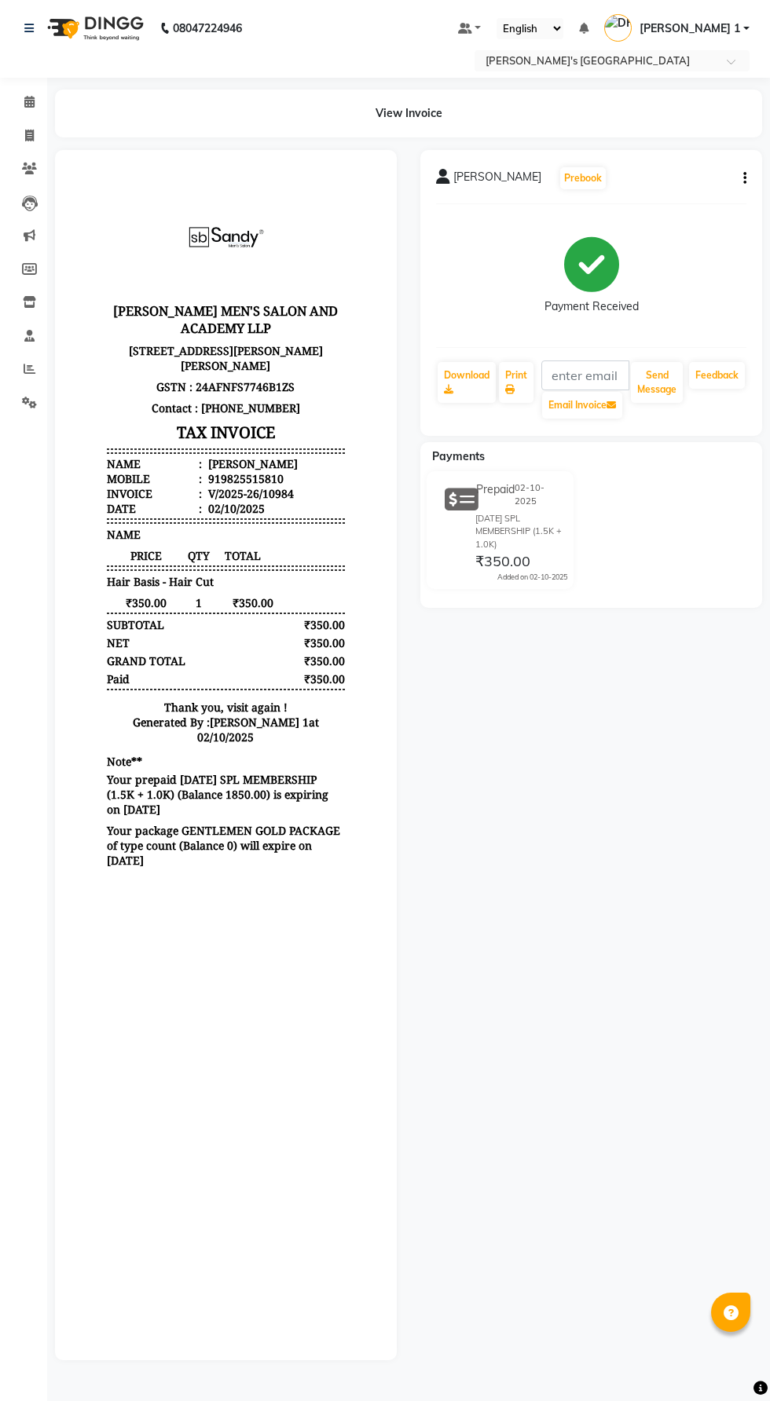
click at [741, 178] on button "button" at bounding box center [741, 178] width 9 height 16
click at [672, 185] on div "Edit Item Staff" at bounding box center [667, 188] width 108 height 20
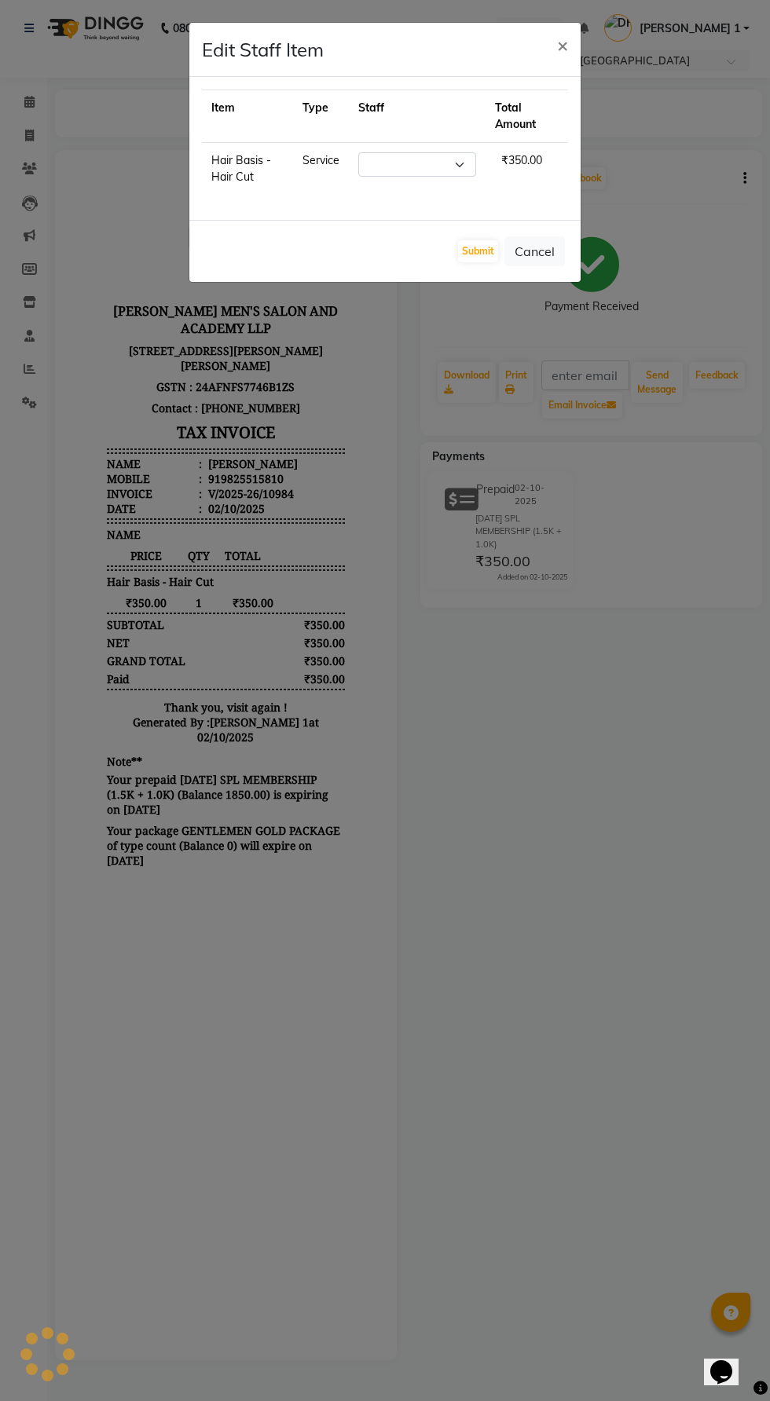
select select "61800"
click at [588, 928] on ngb-modal-window "Edit Staff Item × Item Type Staff Total Amount Hair Basis - Hair Cut Service Se…" at bounding box center [385, 700] width 770 height 1401
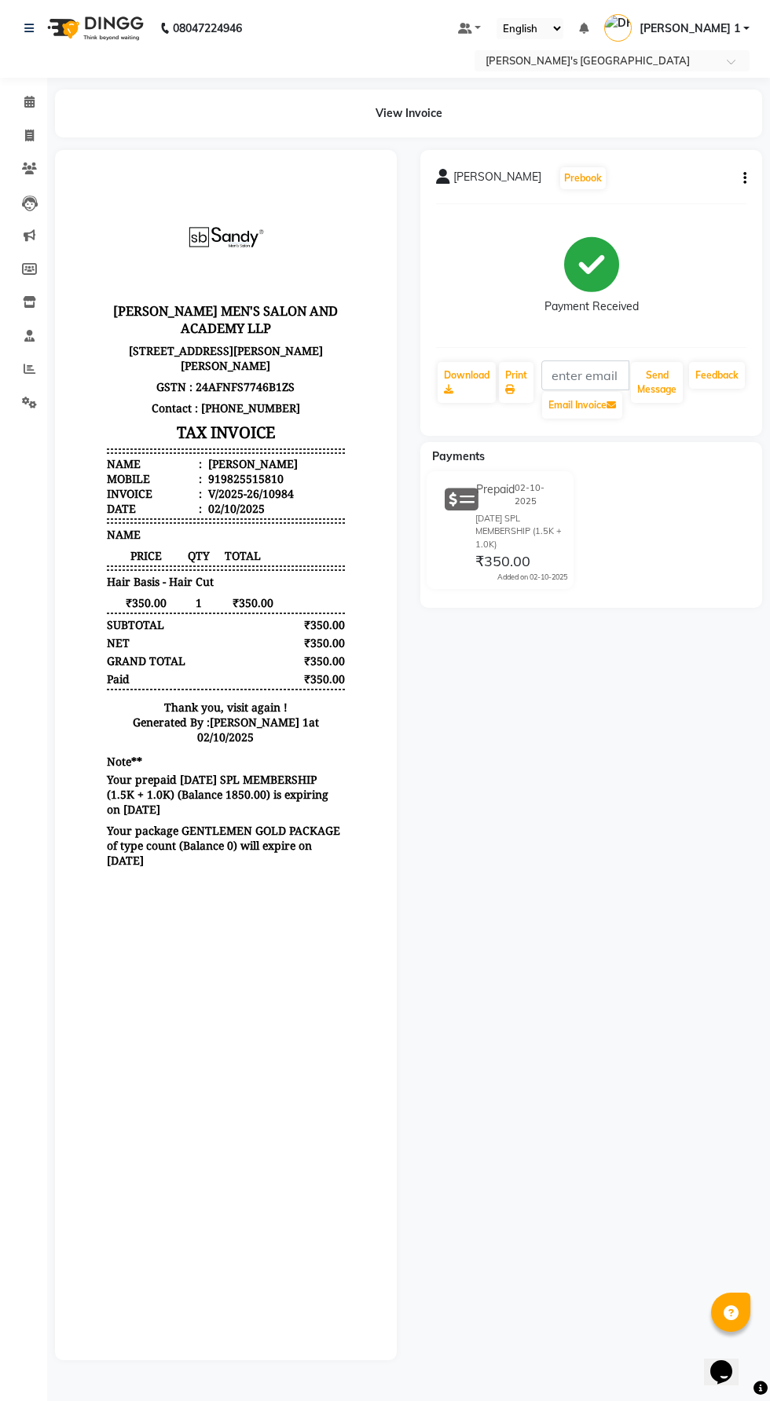
click at [611, 981] on div "[PERSON_NAME] BHAI Prebook Payment Received Download Print Email Invoice Send M…" at bounding box center [590, 755] width 365 height 1210
